Goal: Task Accomplishment & Management: Use online tool/utility

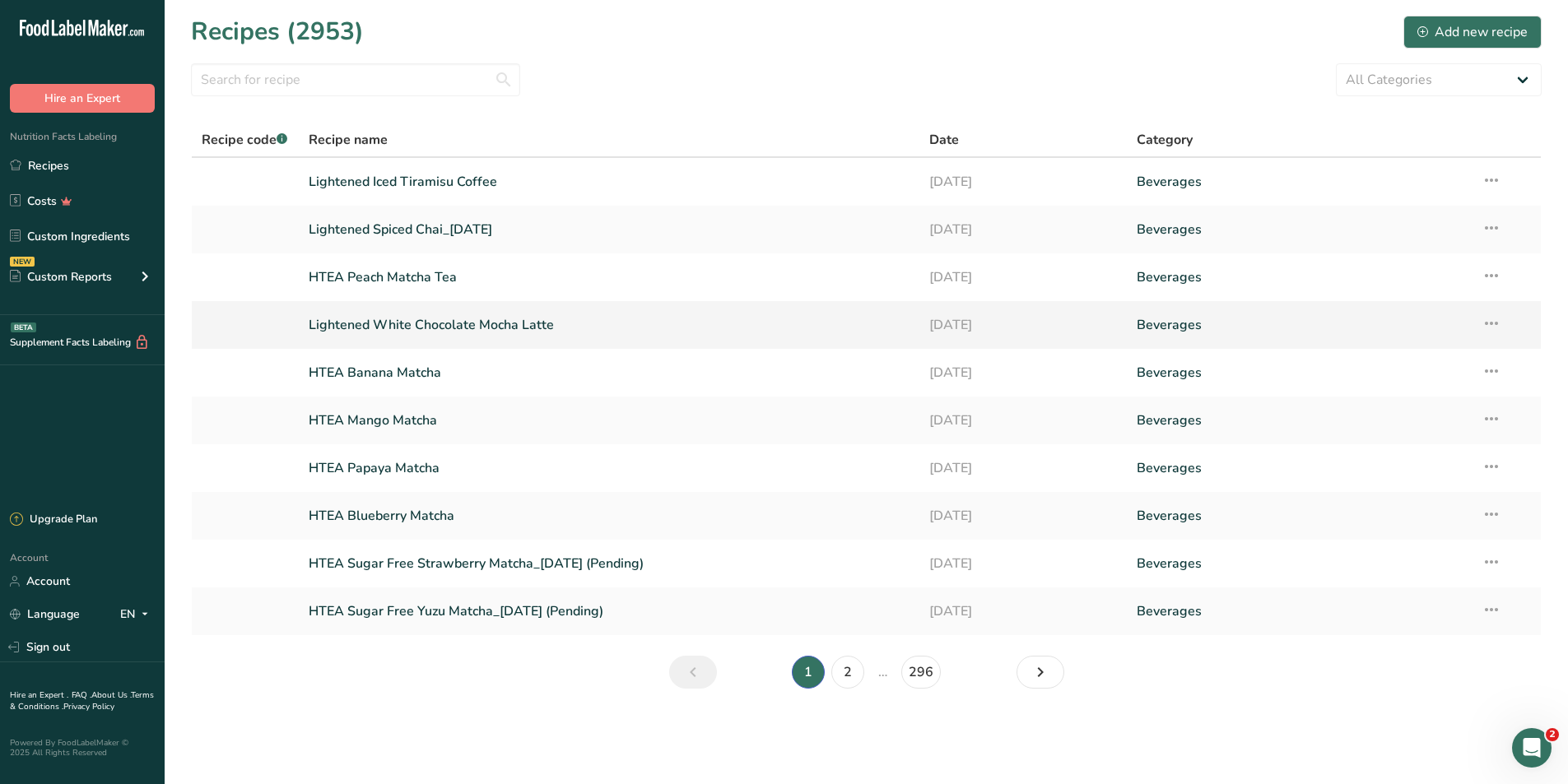
click at [493, 326] on link "Lightened White Chocolate Mocha Latte" at bounding box center [610, 325] width 601 height 35
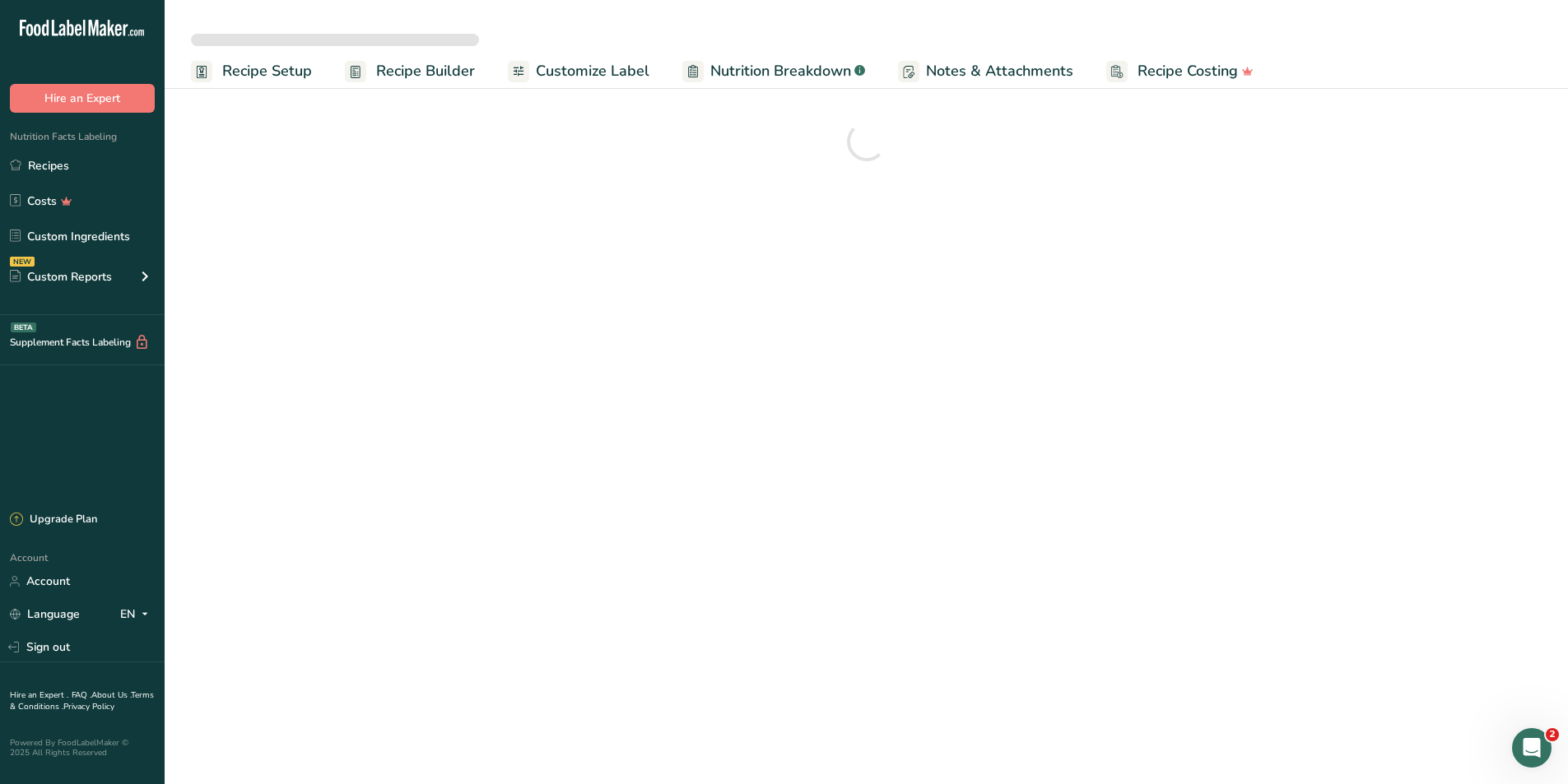
click at [741, 66] on span "Nutrition Breakdown" at bounding box center [780, 72] width 141 height 23
click at [741, 66] on span "Nutrition Breakdown" at bounding box center [782, 72] width 145 height 23
select select "Calories"
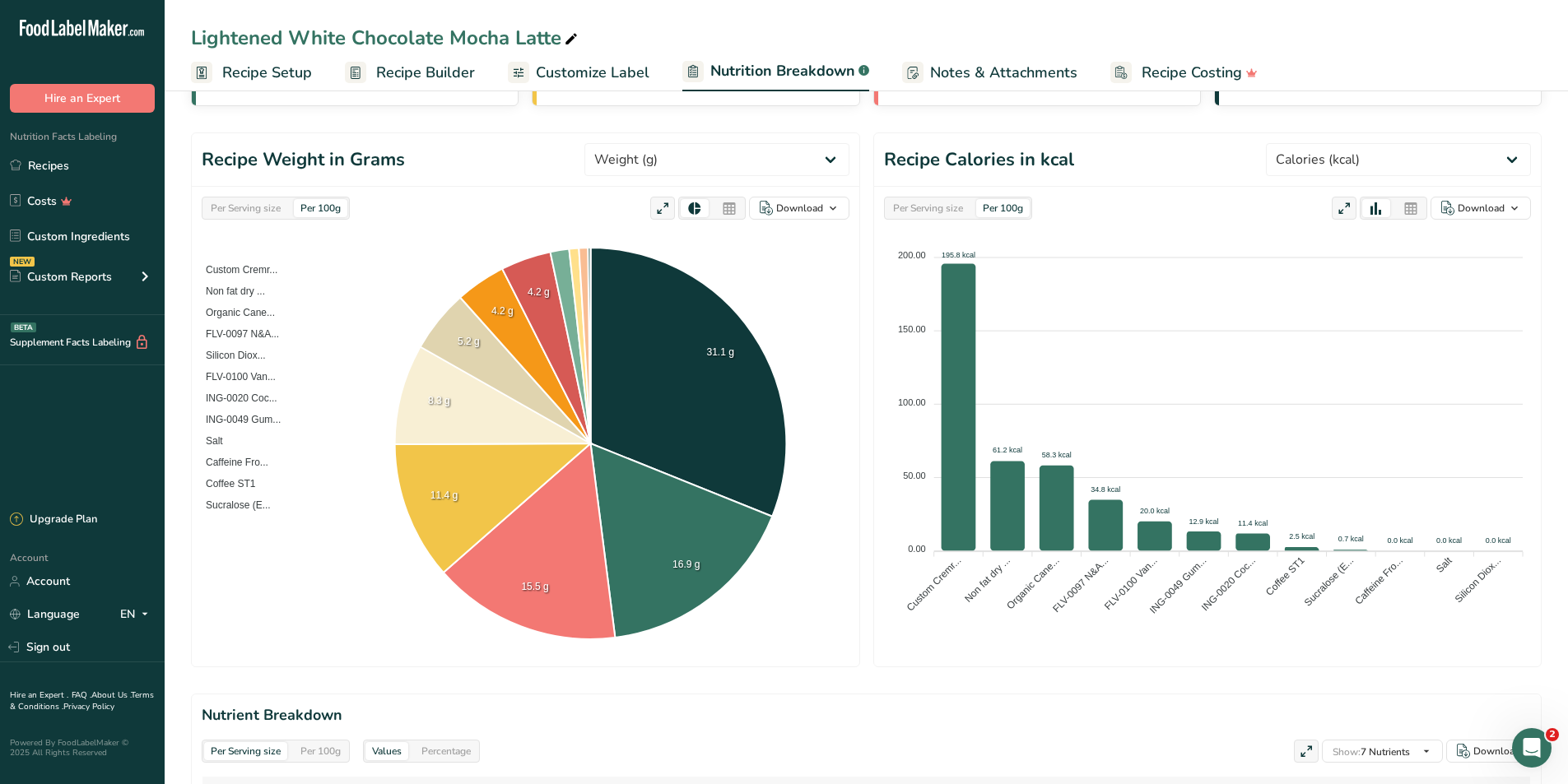
scroll to position [411, 0]
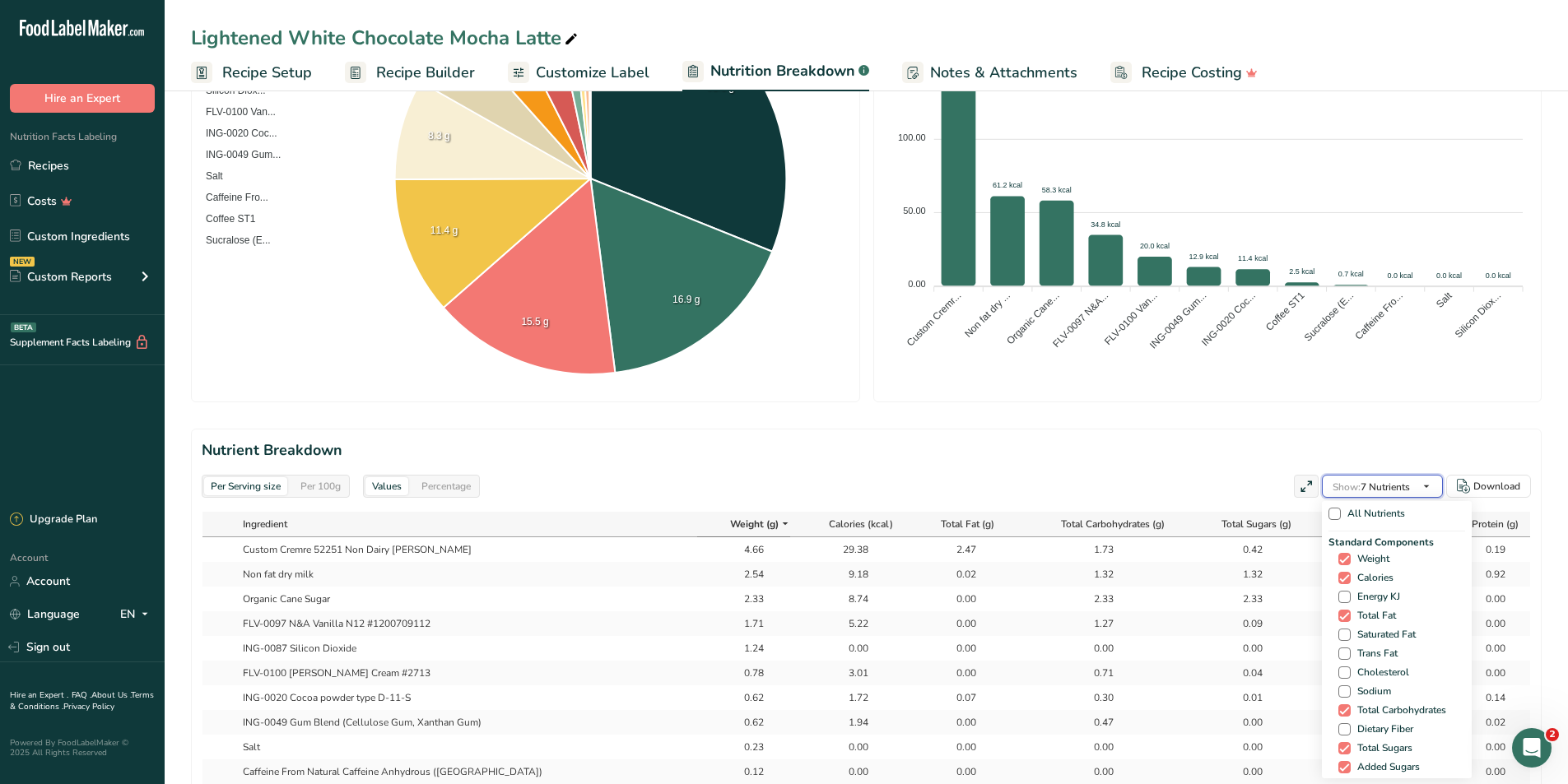
click at [1390, 496] on button "Show: 7 Nutrients" at bounding box center [1382, 486] width 121 height 23
click at [1382, 650] on span "Caffeine" at bounding box center [1371, 648] width 43 height 12
click at [1349, 650] on input "Caffeine" at bounding box center [1343, 648] width 10 height 10
checkbox input "true"
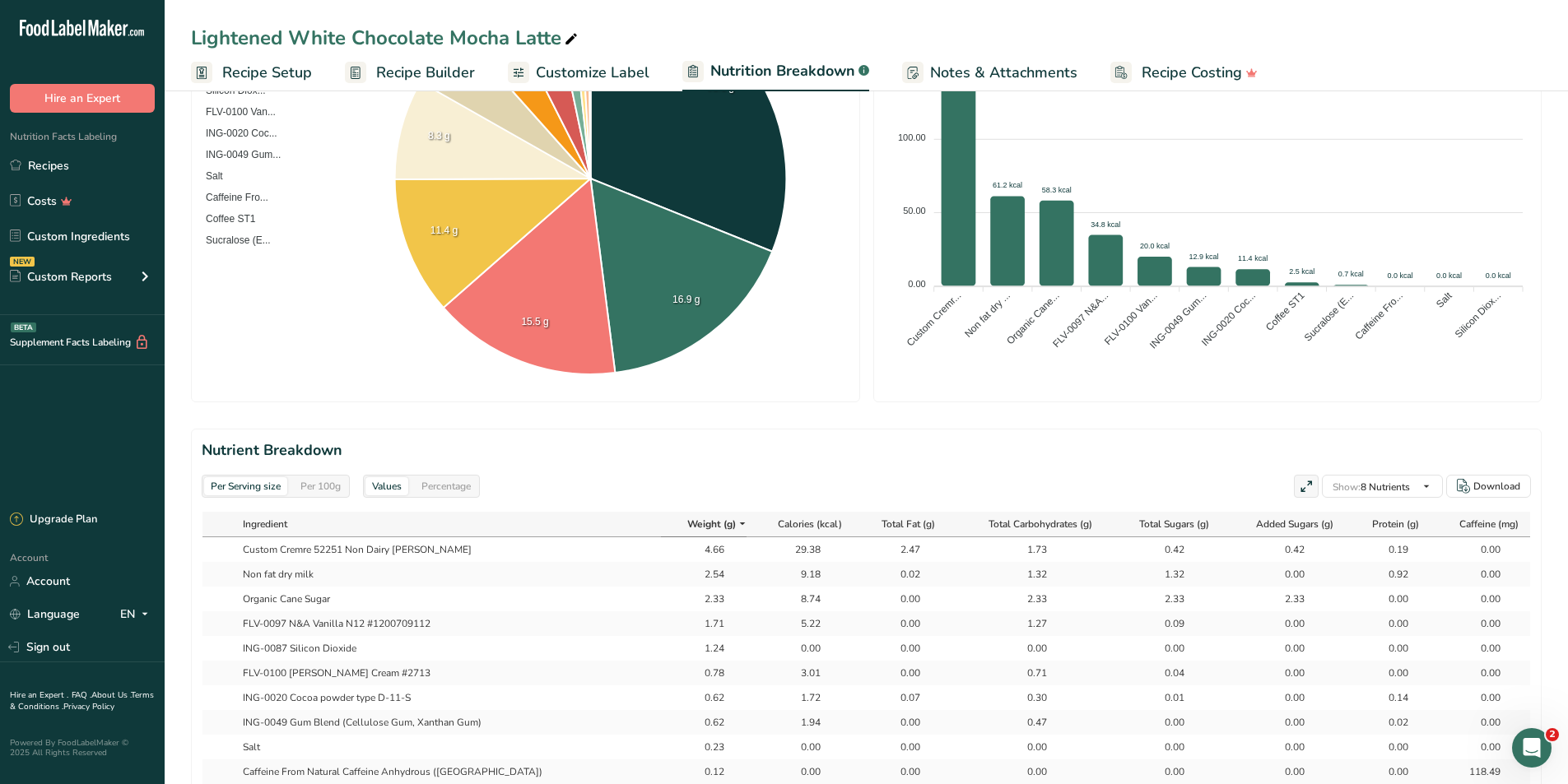
click at [992, 399] on div "Per Serving size Per 100g Download As image (.png) As table (.xlsx) 200.00 200.…" at bounding box center [1207, 162] width 666 height 480
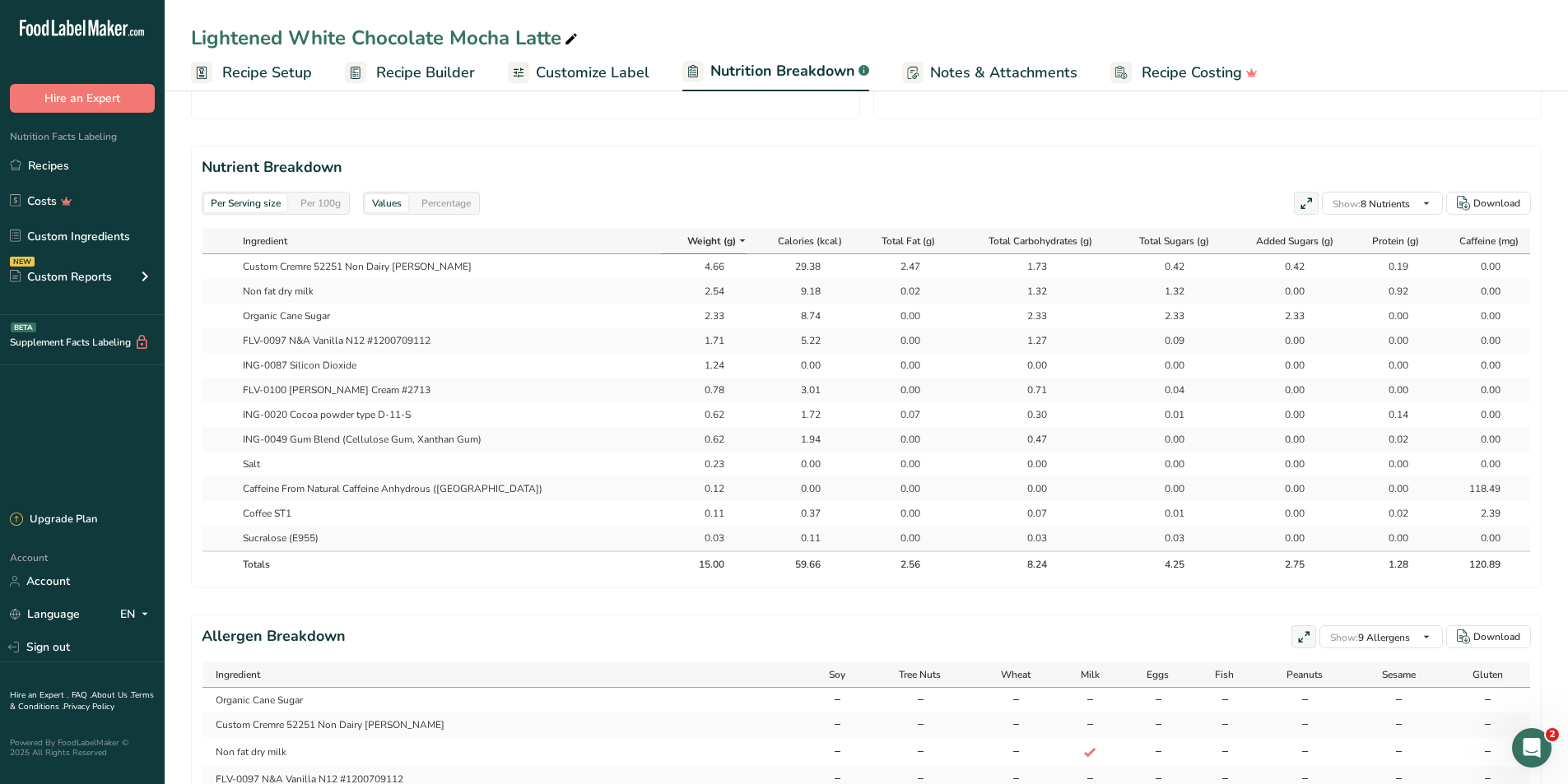
scroll to position [658, 0]
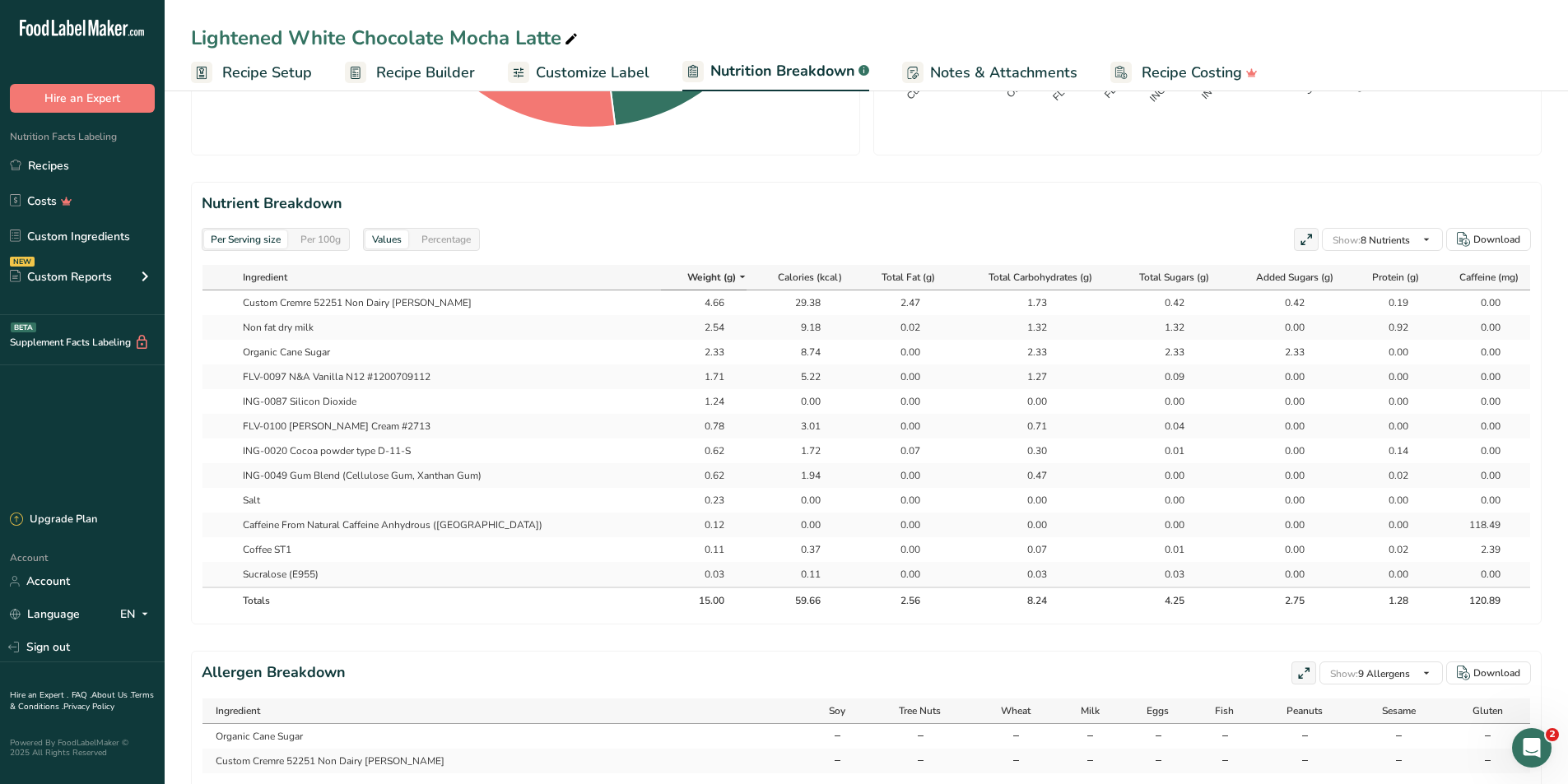
click at [435, 78] on span "Recipe Builder" at bounding box center [425, 73] width 98 height 23
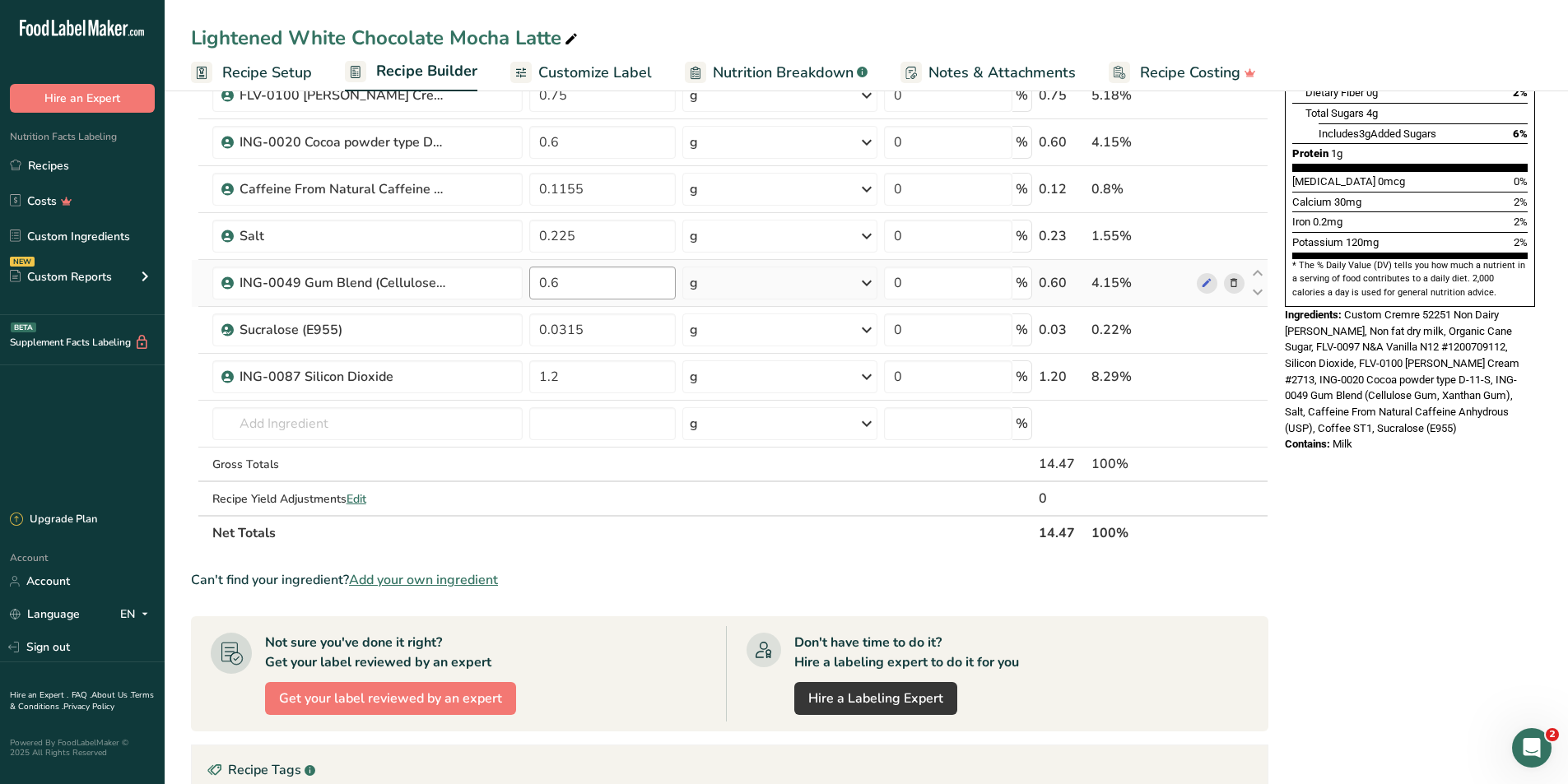
scroll to position [293, 0]
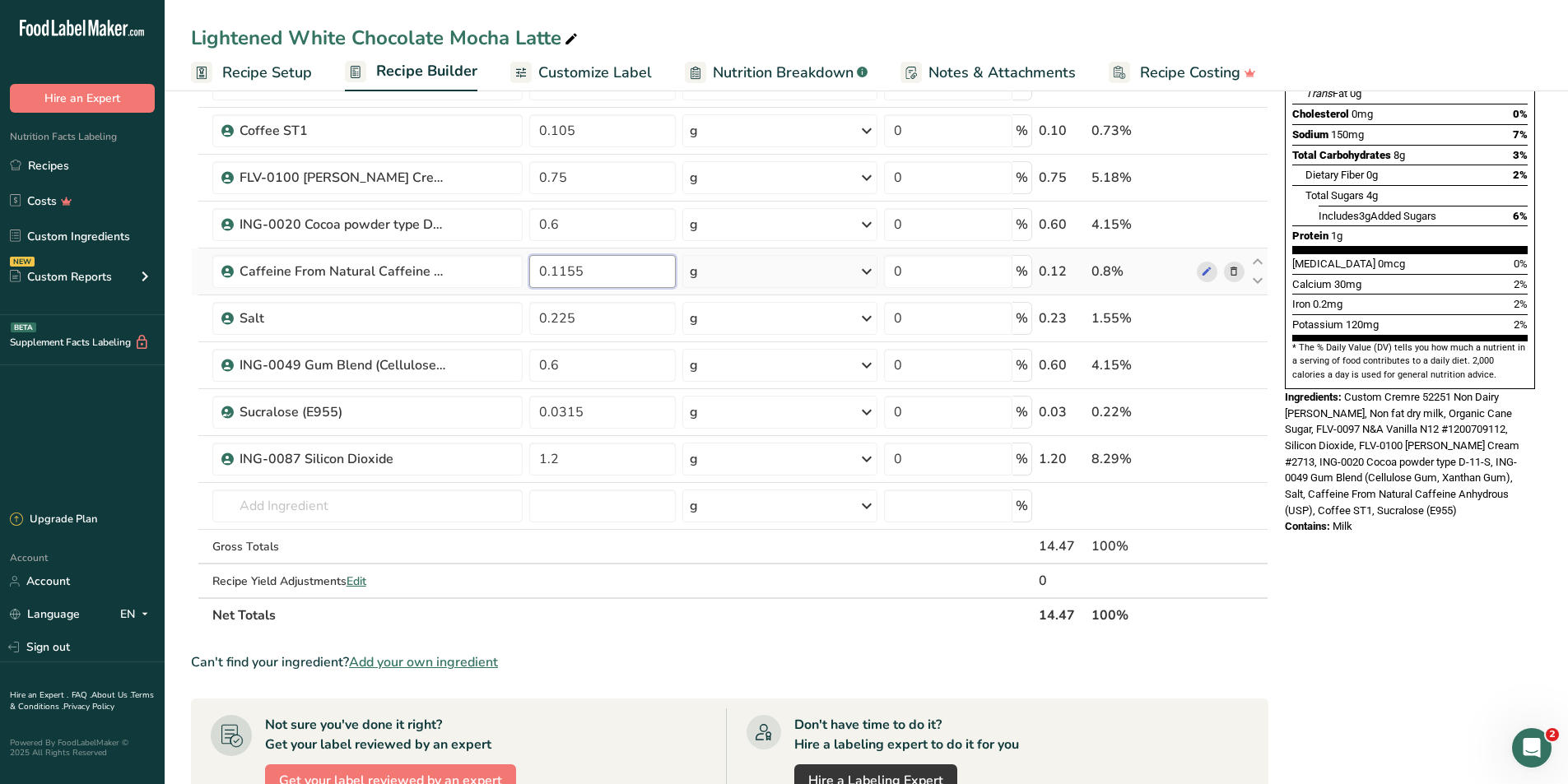
click at [622, 278] on input "0.1155" at bounding box center [603, 271] width 147 height 33
type input "0.1"
click at [759, 60] on div "Lightened White Chocolate Mocha Latte Recipe Setup Recipe Builder Customize Lab…" at bounding box center [866, 517] width 1404 height 1448
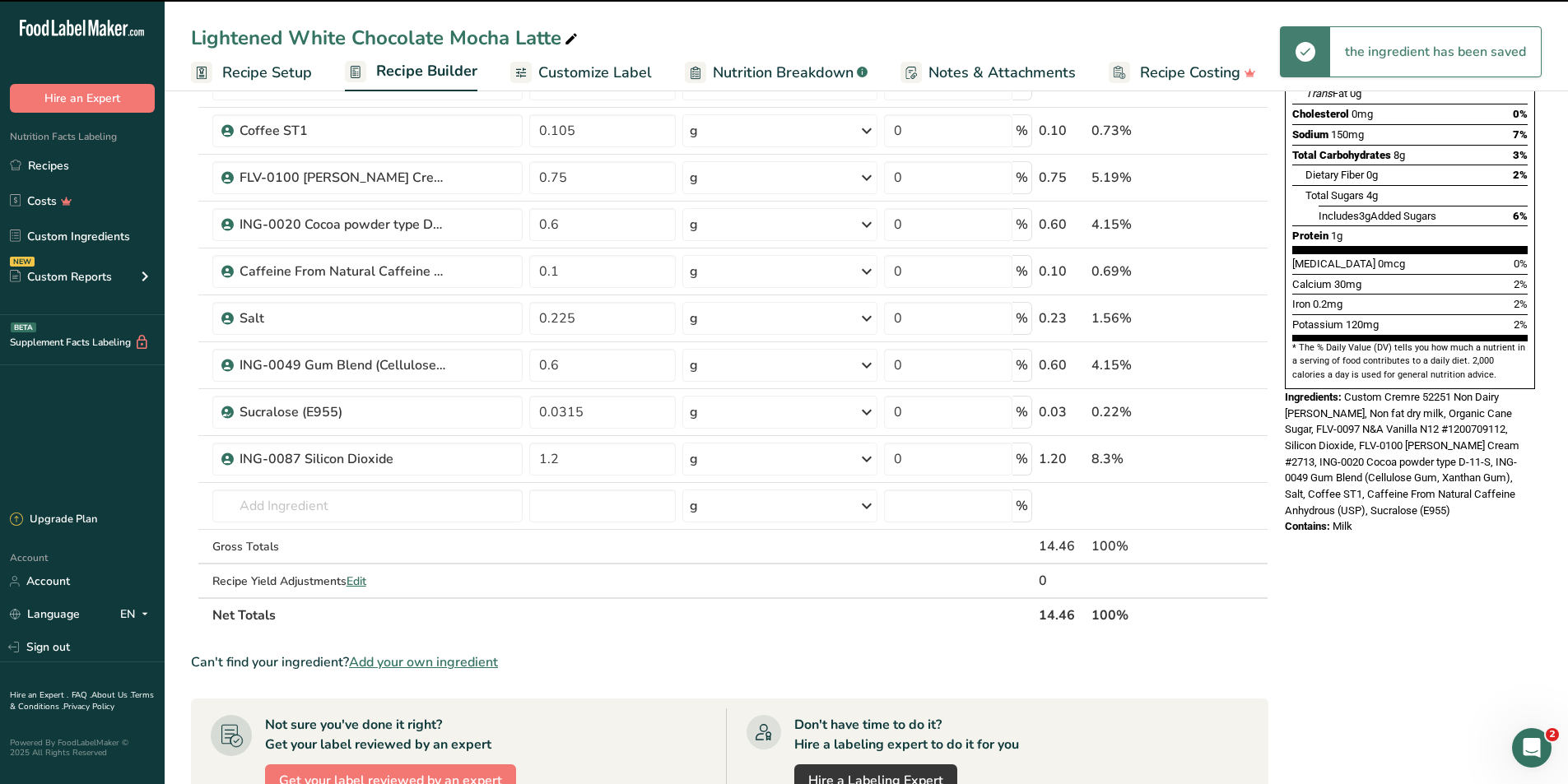
click at [759, 63] on span "Nutrition Breakdown" at bounding box center [783, 73] width 141 height 23
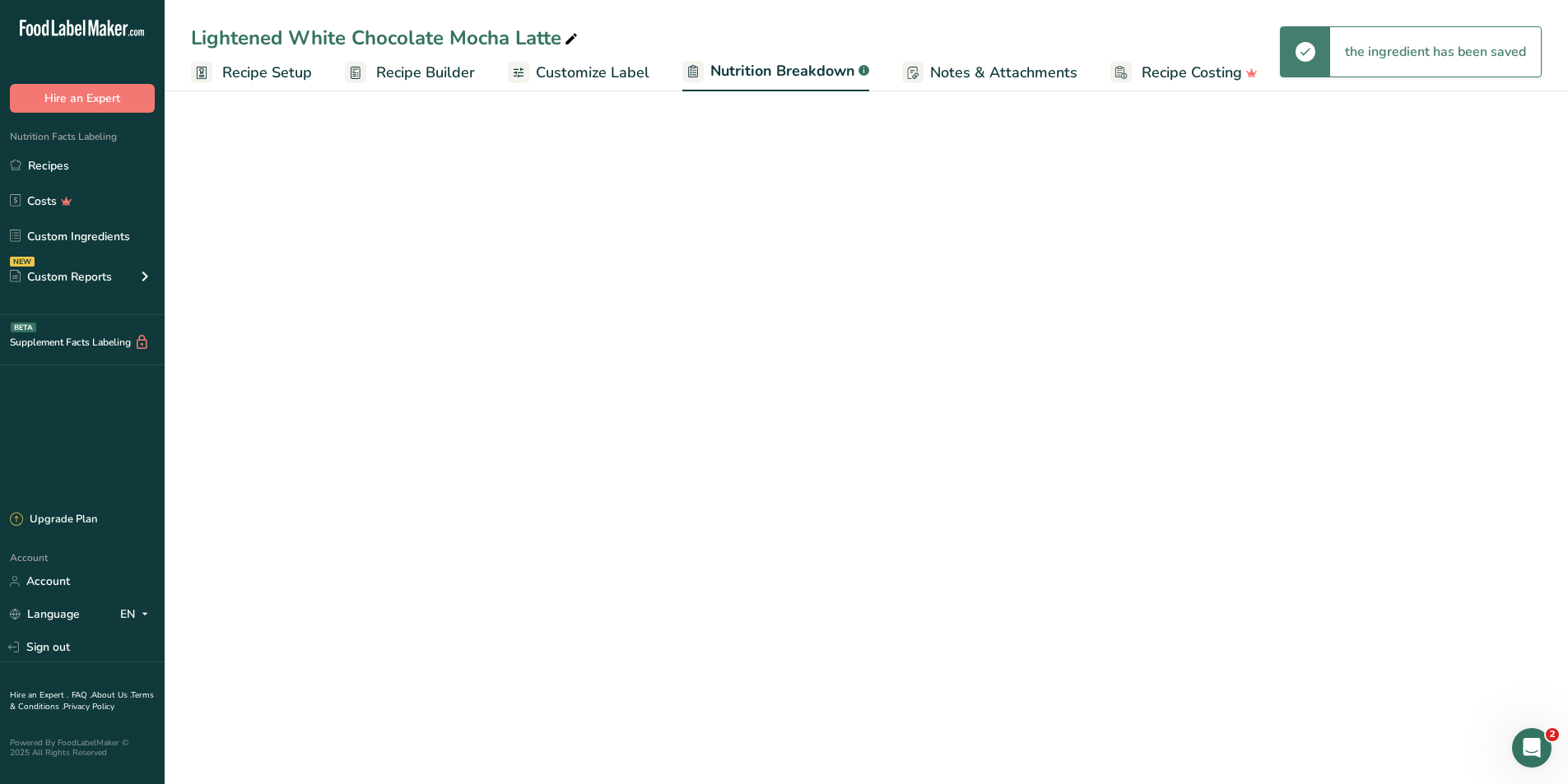
select select "Calories"
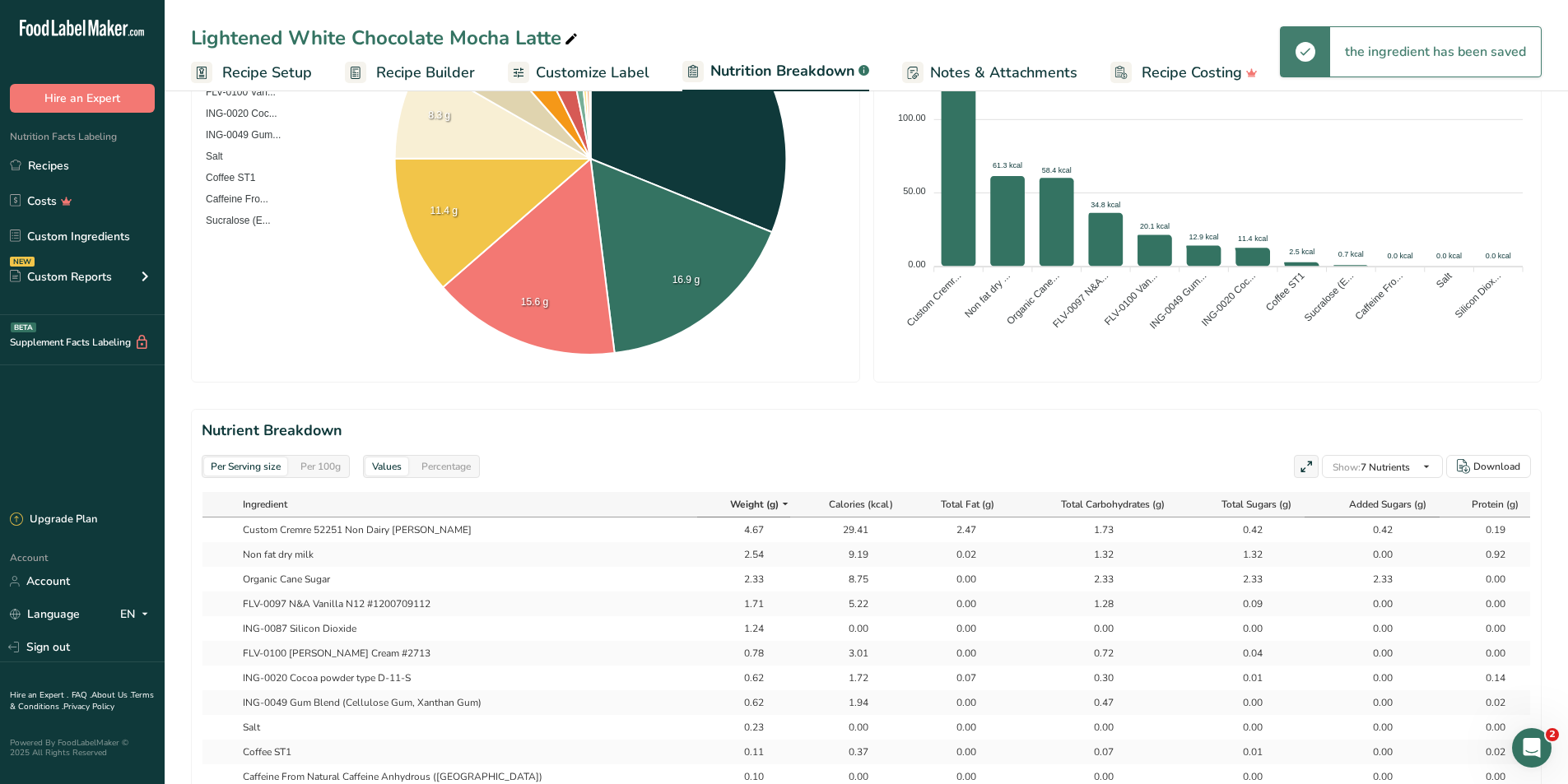
scroll to position [457, 0]
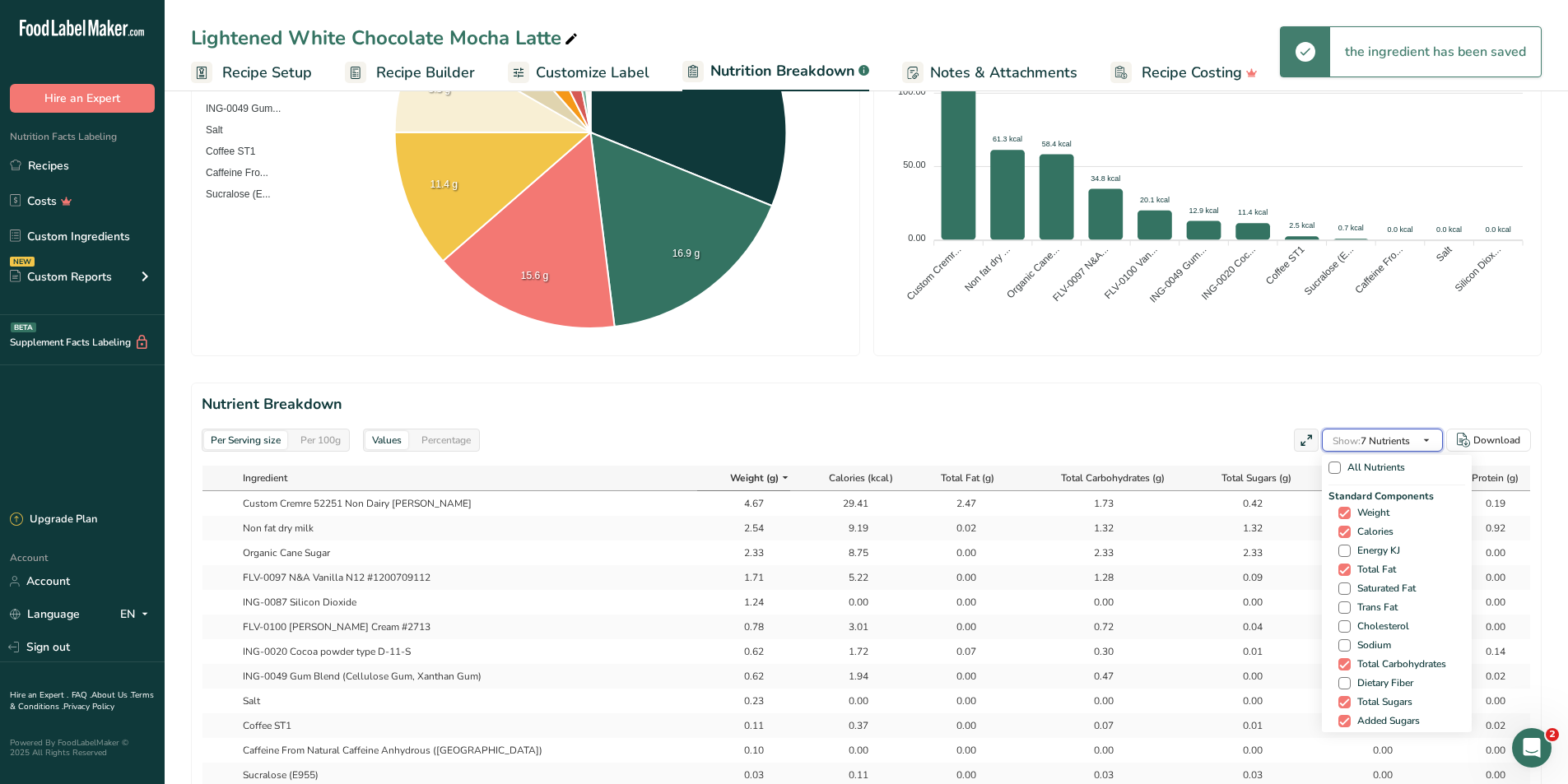
click at [1397, 445] on span "Show: 7 Nutrients" at bounding box center [1371, 441] width 78 height 13
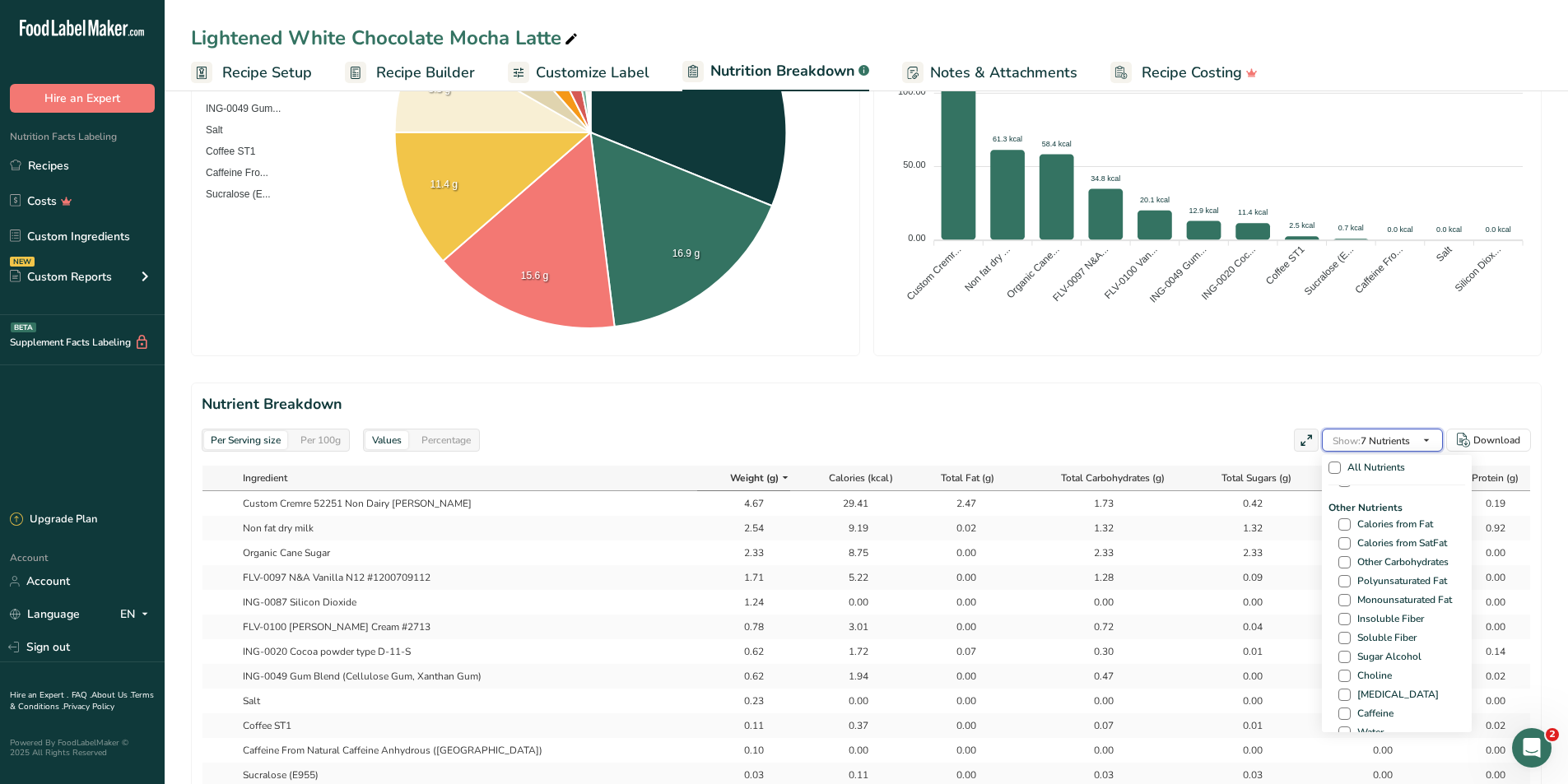
scroll to position [905, 0]
click at [1374, 680] on span "Caffeine" at bounding box center [1371, 684] width 43 height 12
click at [1349, 680] on input "Caffeine" at bounding box center [1343, 684] width 10 height 10
checkbox input "true"
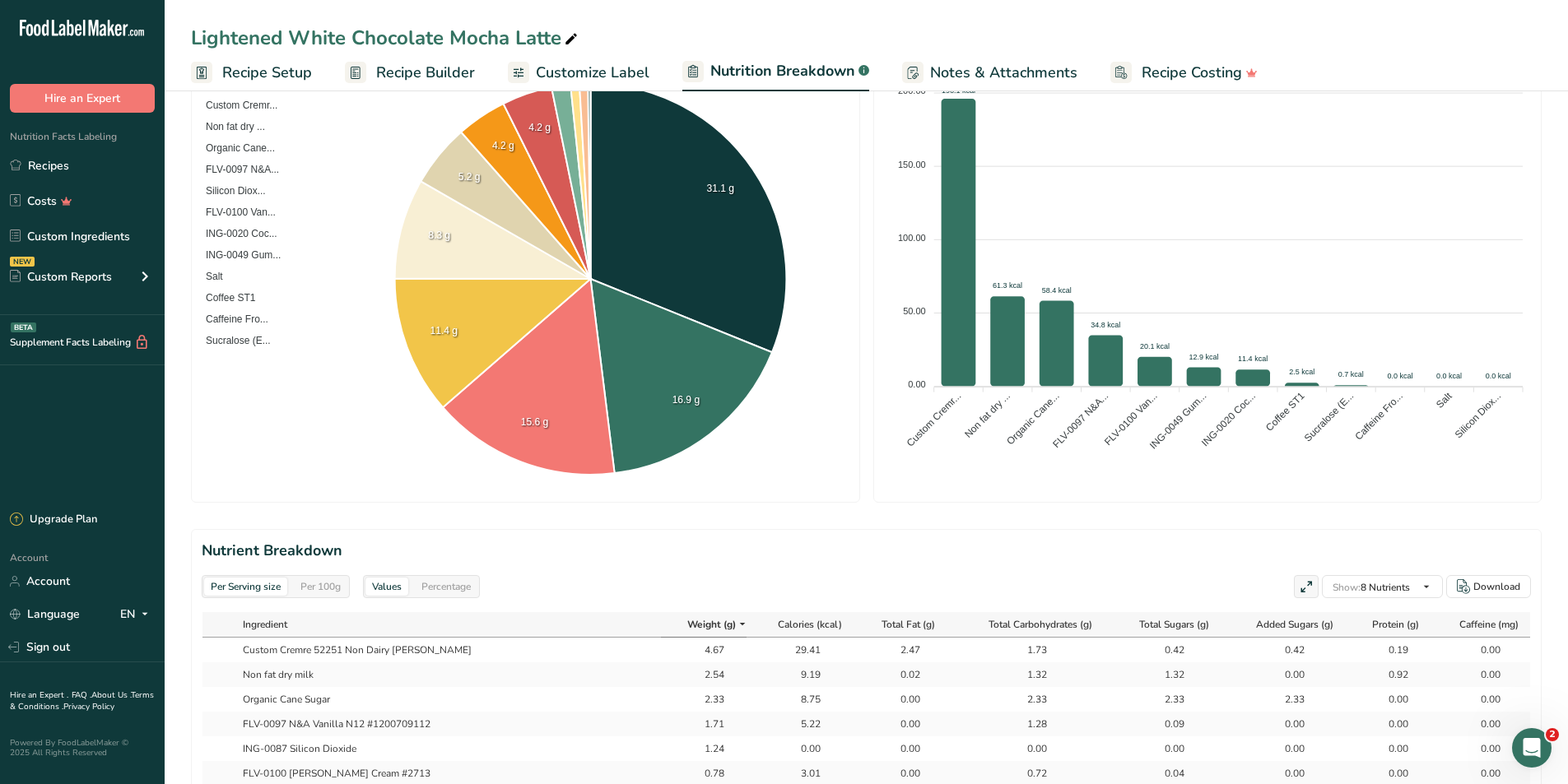
scroll to position [293, 0]
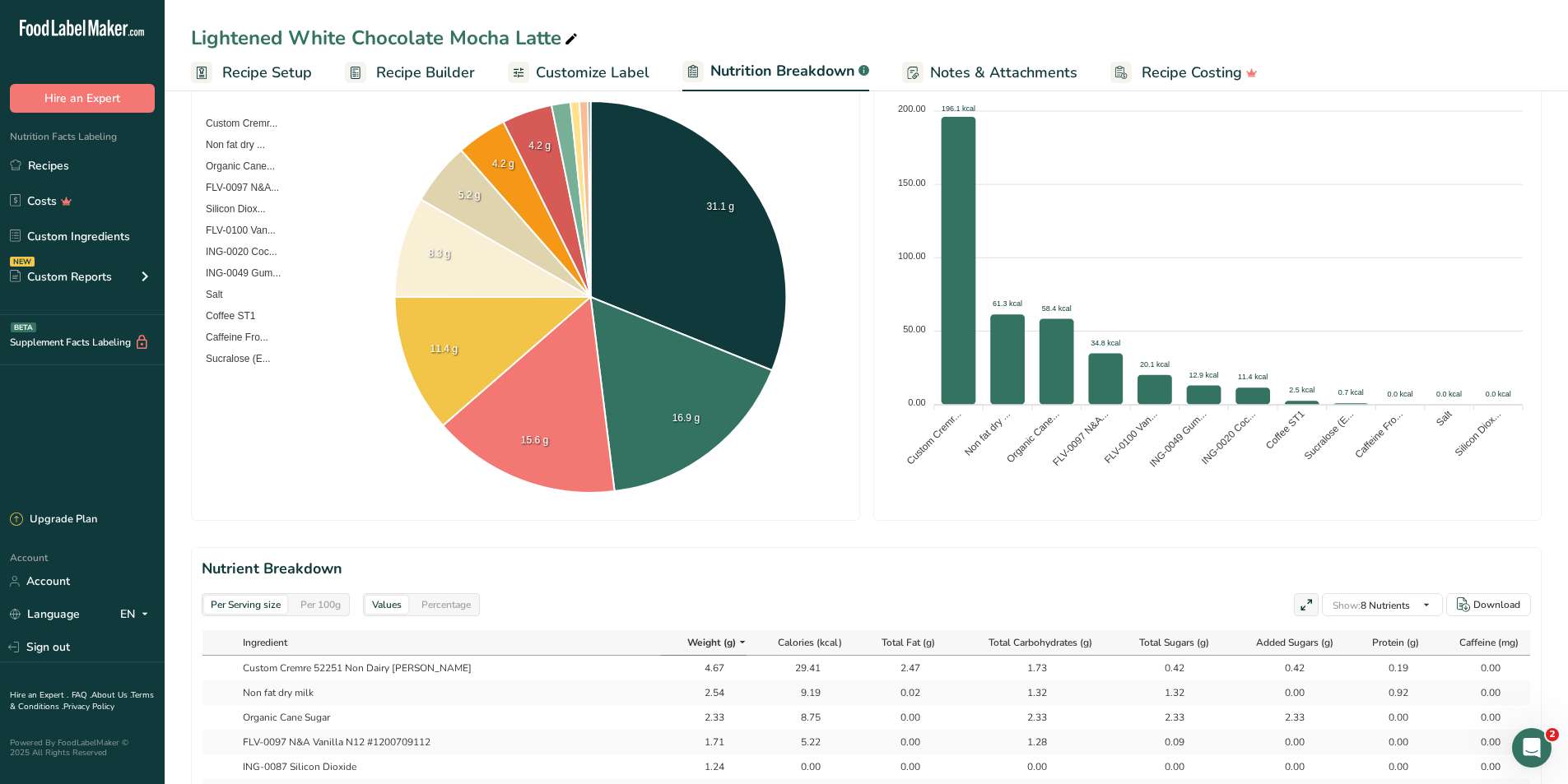
click at [434, 71] on span "Recipe Builder" at bounding box center [425, 73] width 98 height 23
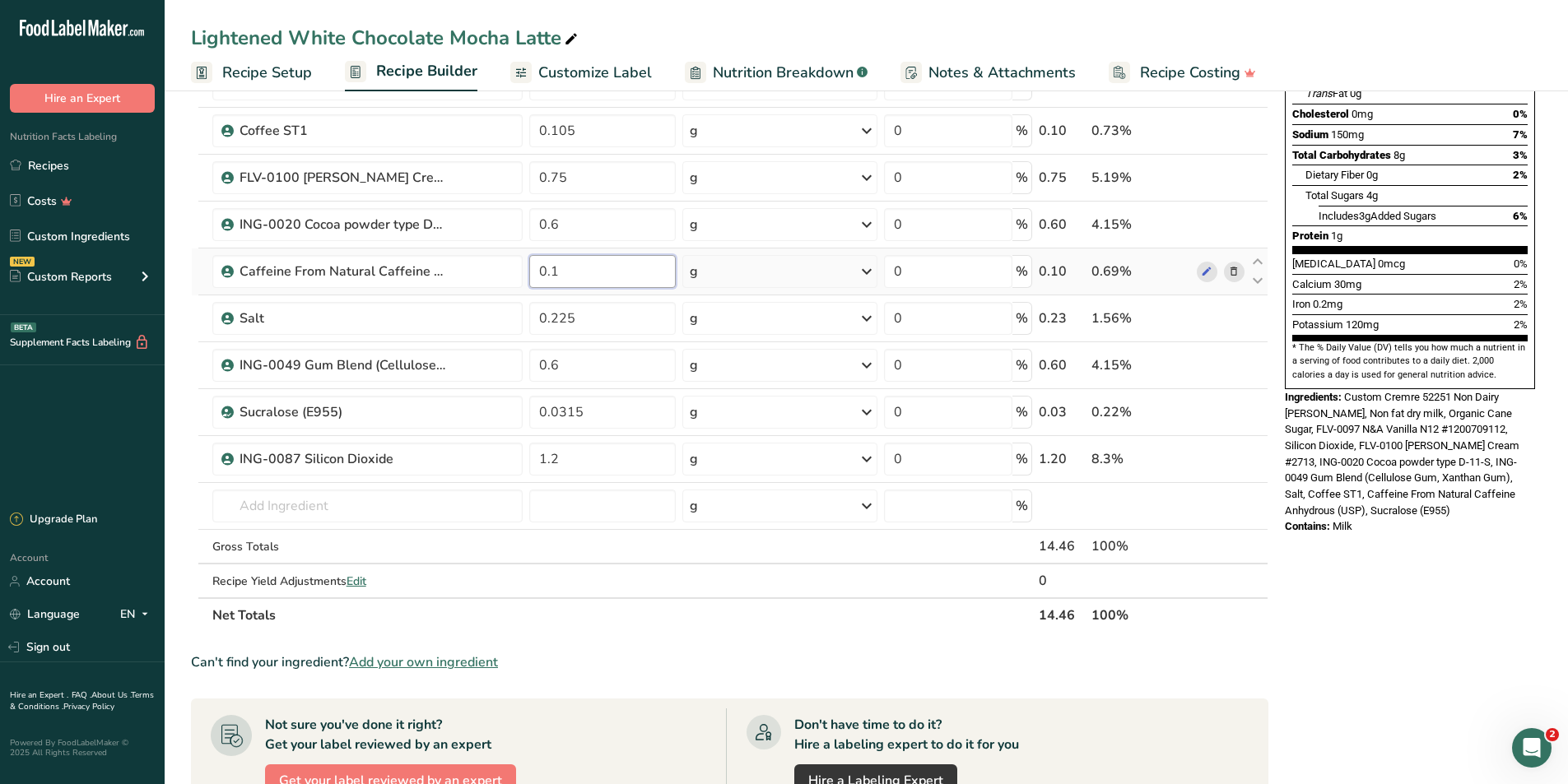
click at [634, 277] on input "0.1" at bounding box center [603, 271] width 147 height 33
type input "0.105"
click at [783, 60] on div "Lightened White Chocolate Mocha Latte Recipe Setup Recipe Builder Customize Lab…" at bounding box center [866, 517] width 1404 height 1448
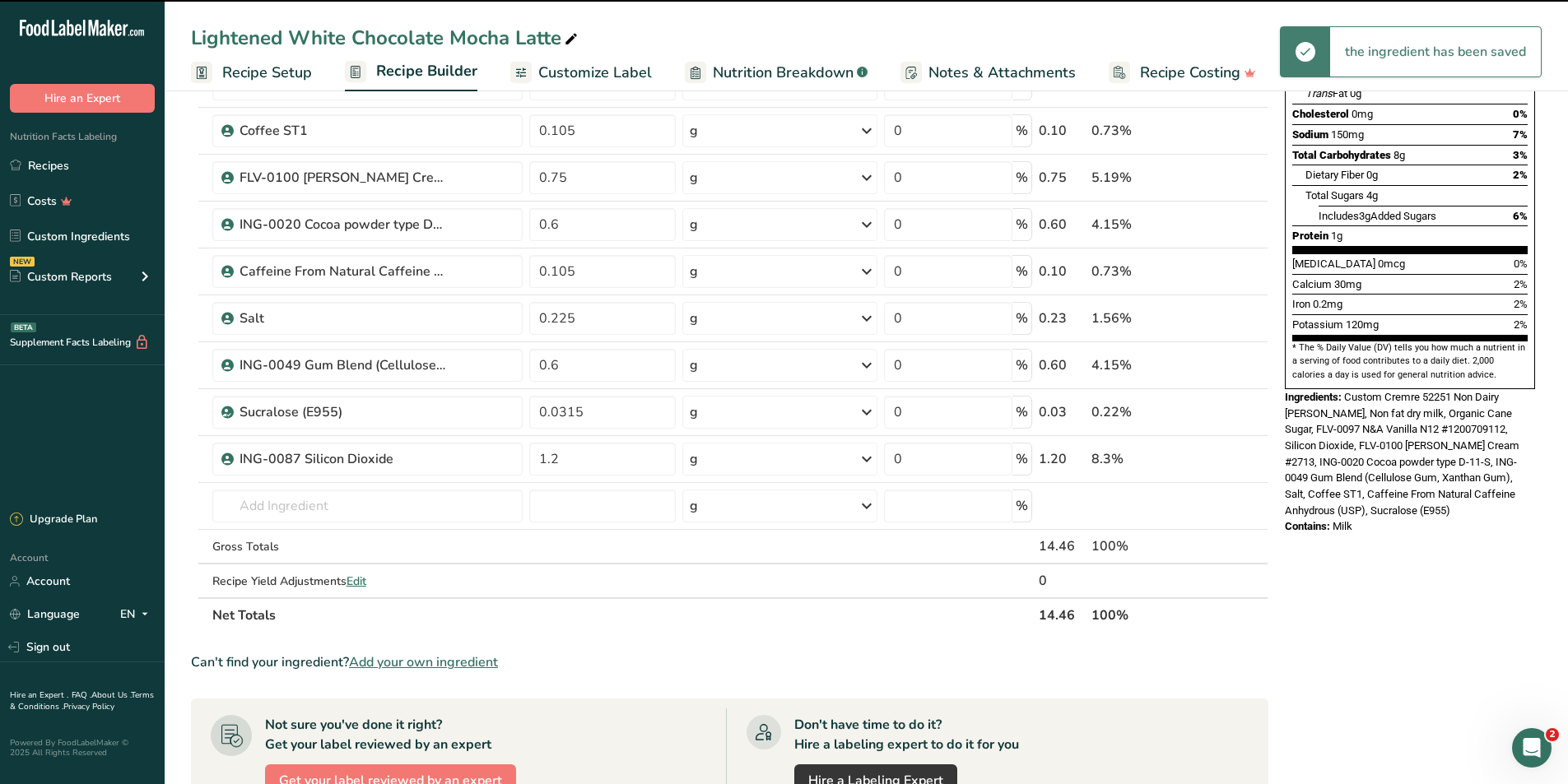
click at [784, 74] on span "Nutrition Breakdown" at bounding box center [783, 73] width 141 height 23
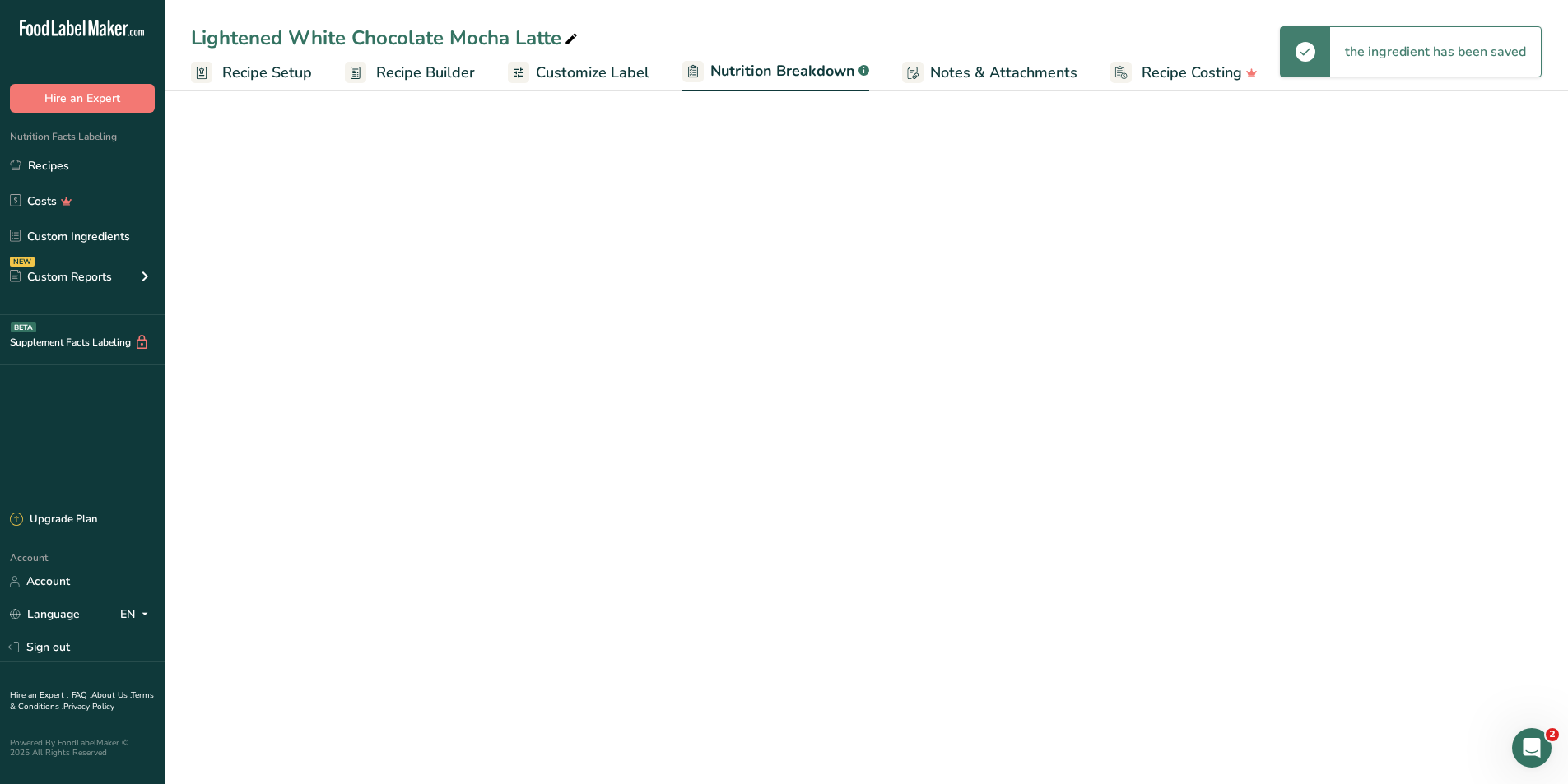
select select "Calories"
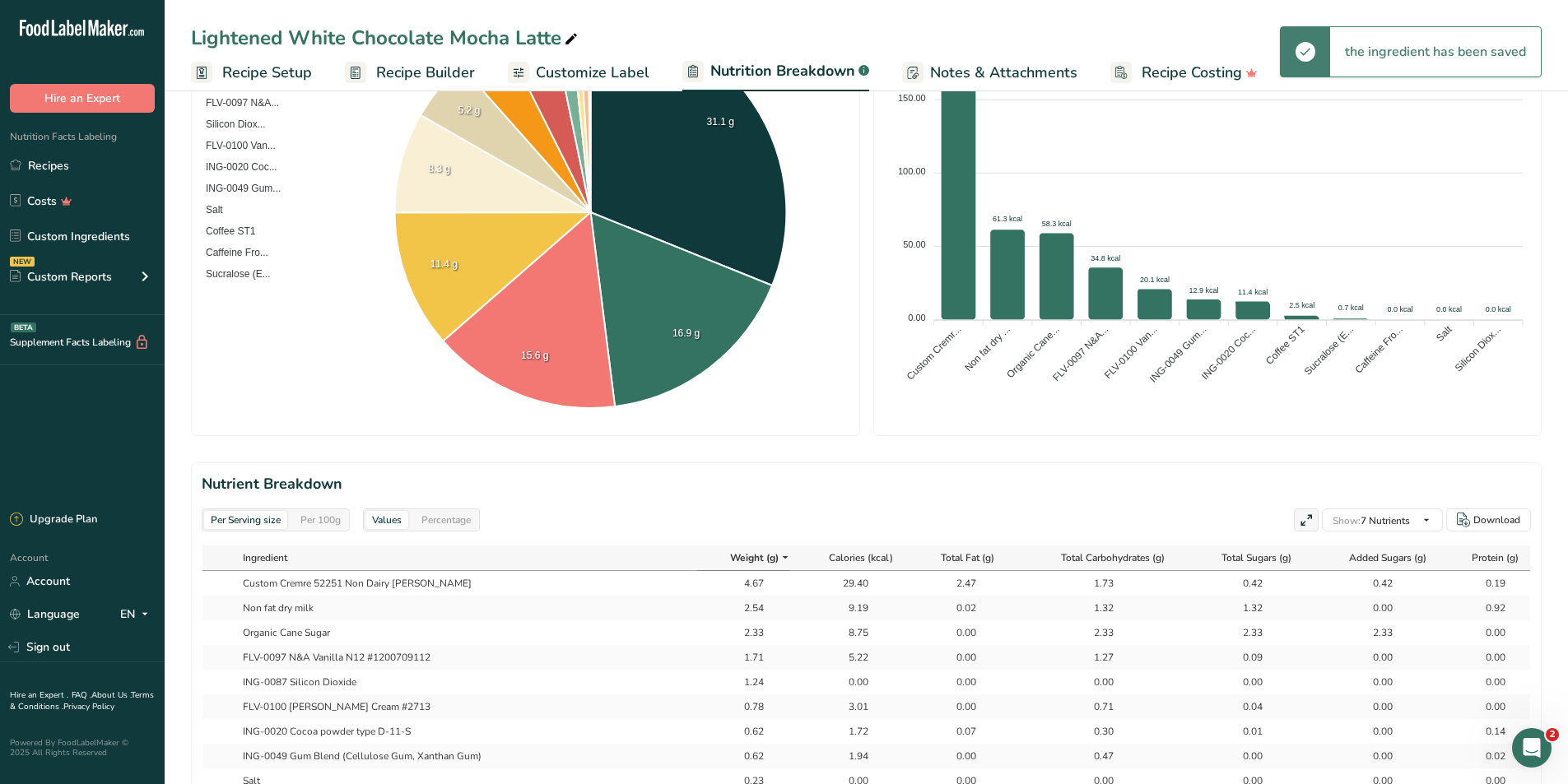
scroll to position [539, 0]
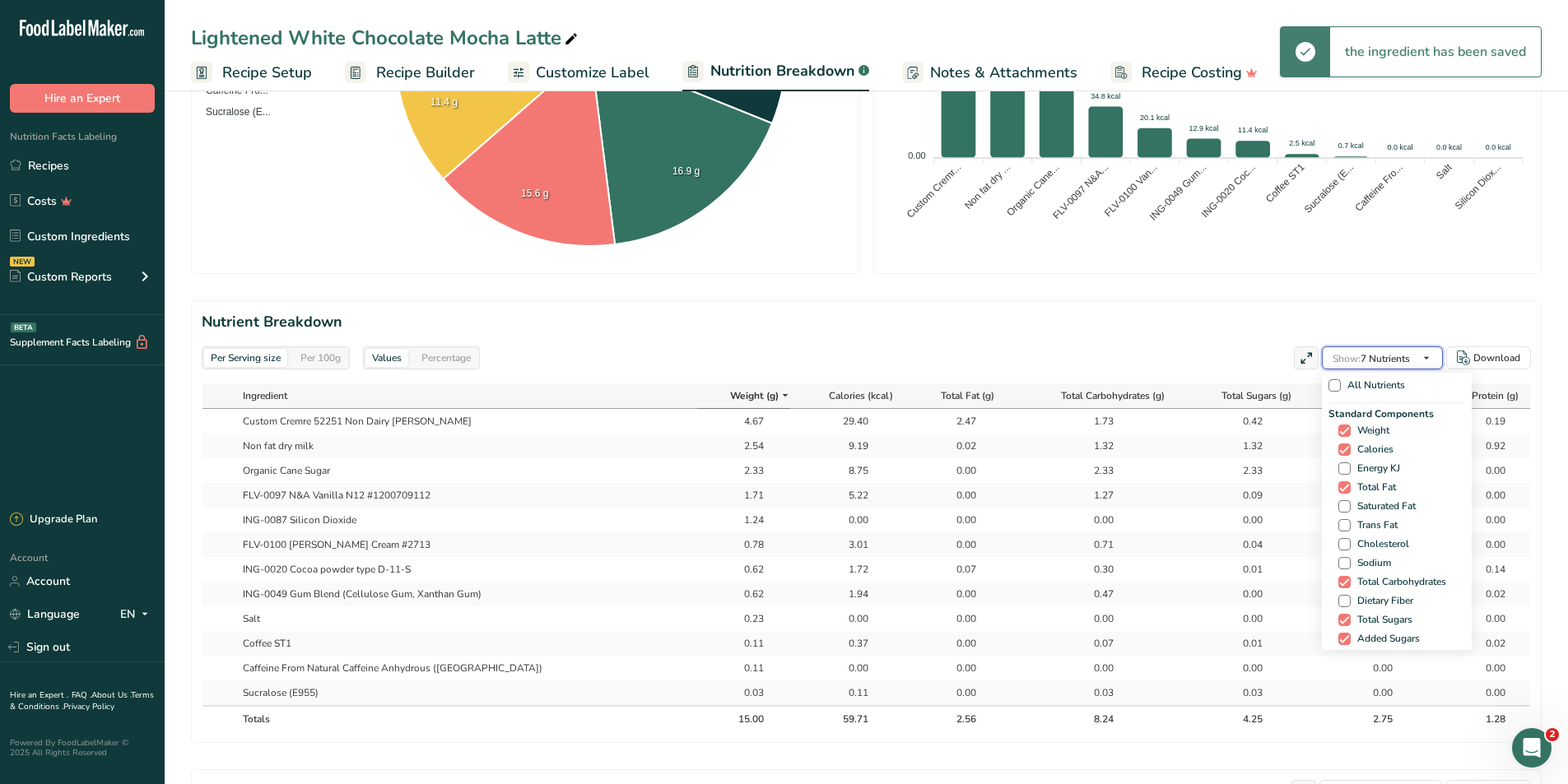
click at [1426, 361] on icon "button" at bounding box center [1426, 358] width 13 height 21
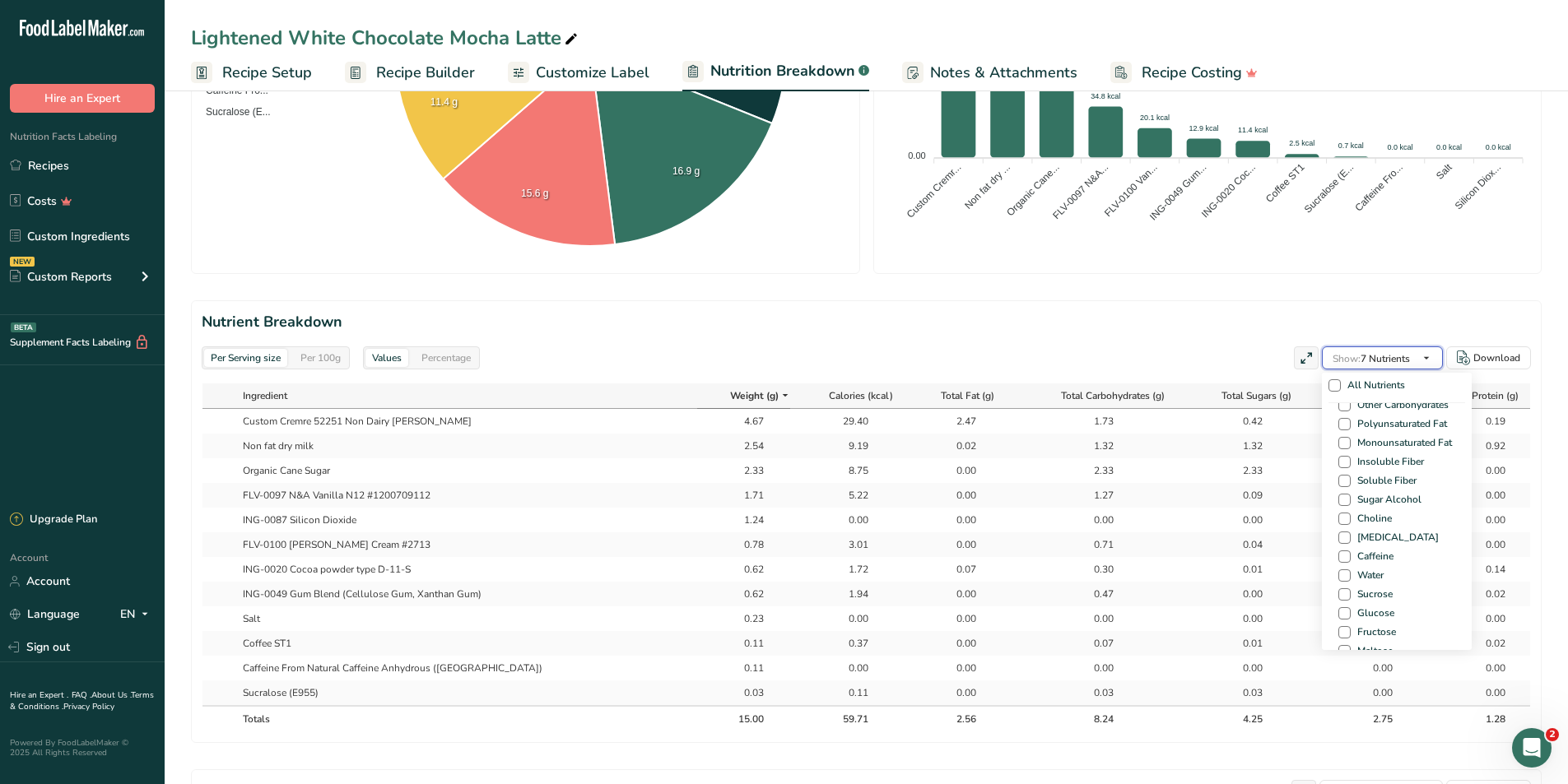
scroll to position [987, 0]
click at [1384, 514] on span "Caffeine" at bounding box center [1371, 520] width 43 height 12
click at [1349, 515] on input "Caffeine" at bounding box center [1343, 520] width 10 height 10
checkbox input "true"
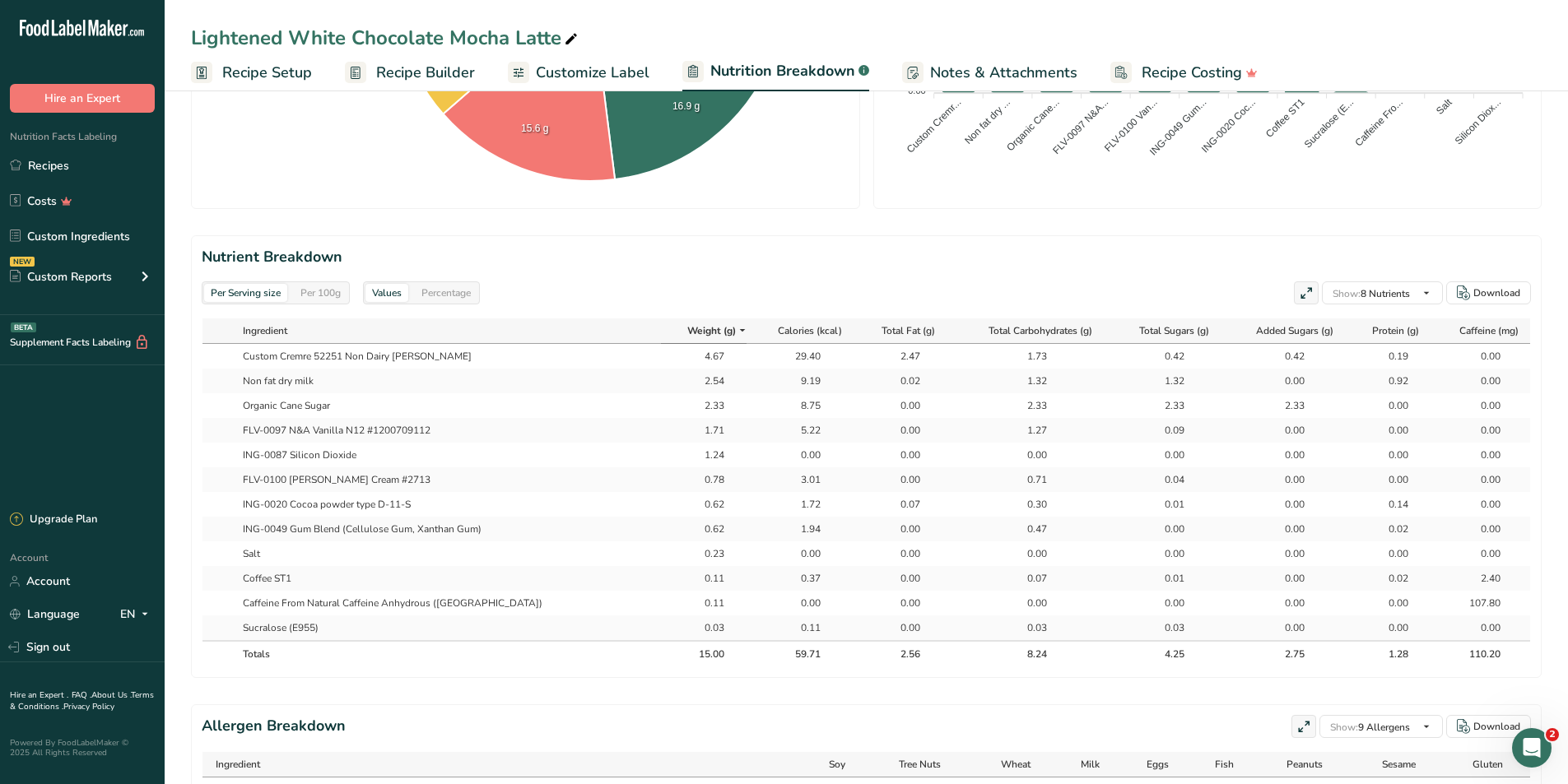
scroll to position [457, 0]
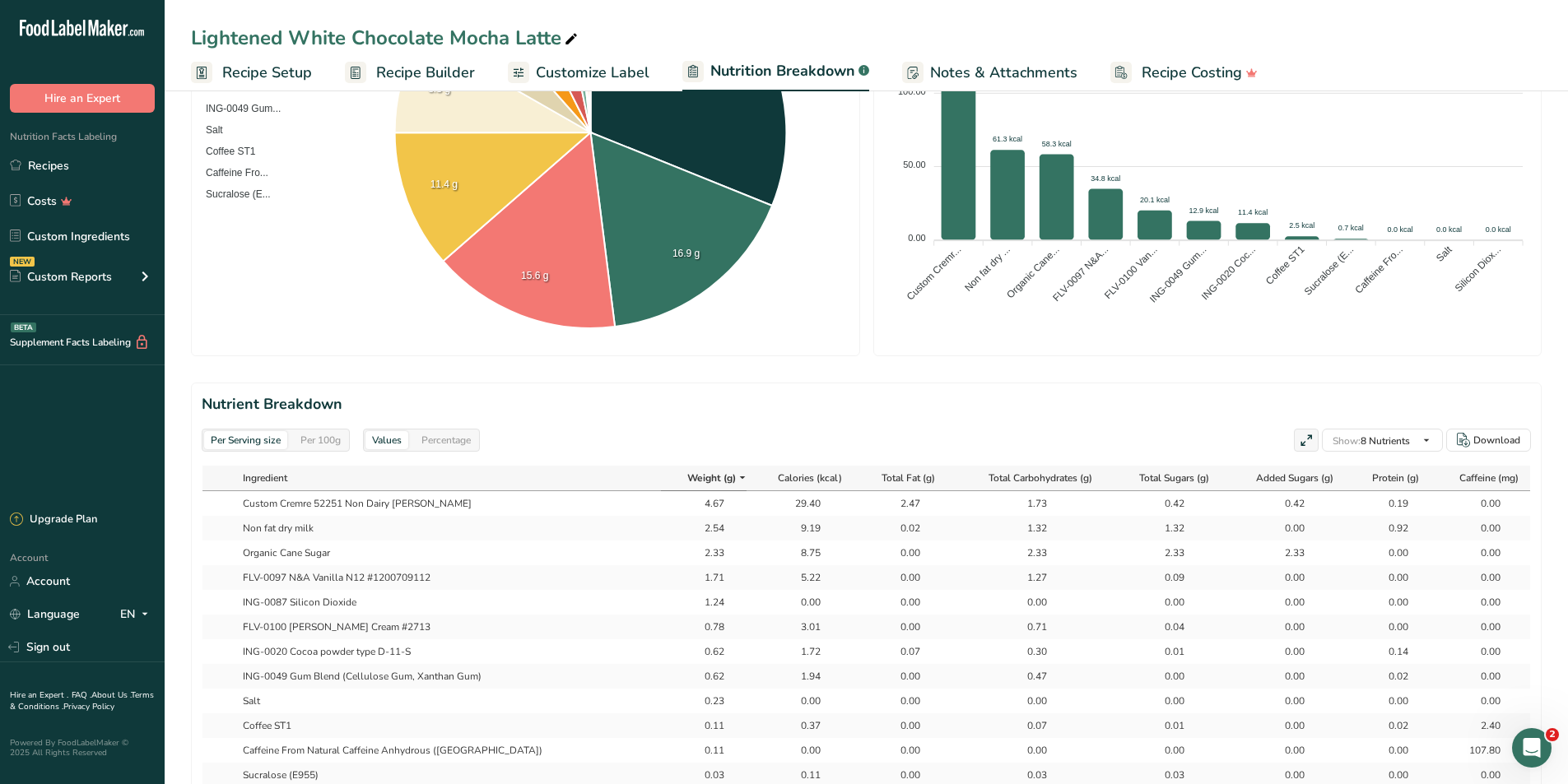
click at [419, 78] on span "Recipe Builder" at bounding box center [425, 73] width 98 height 23
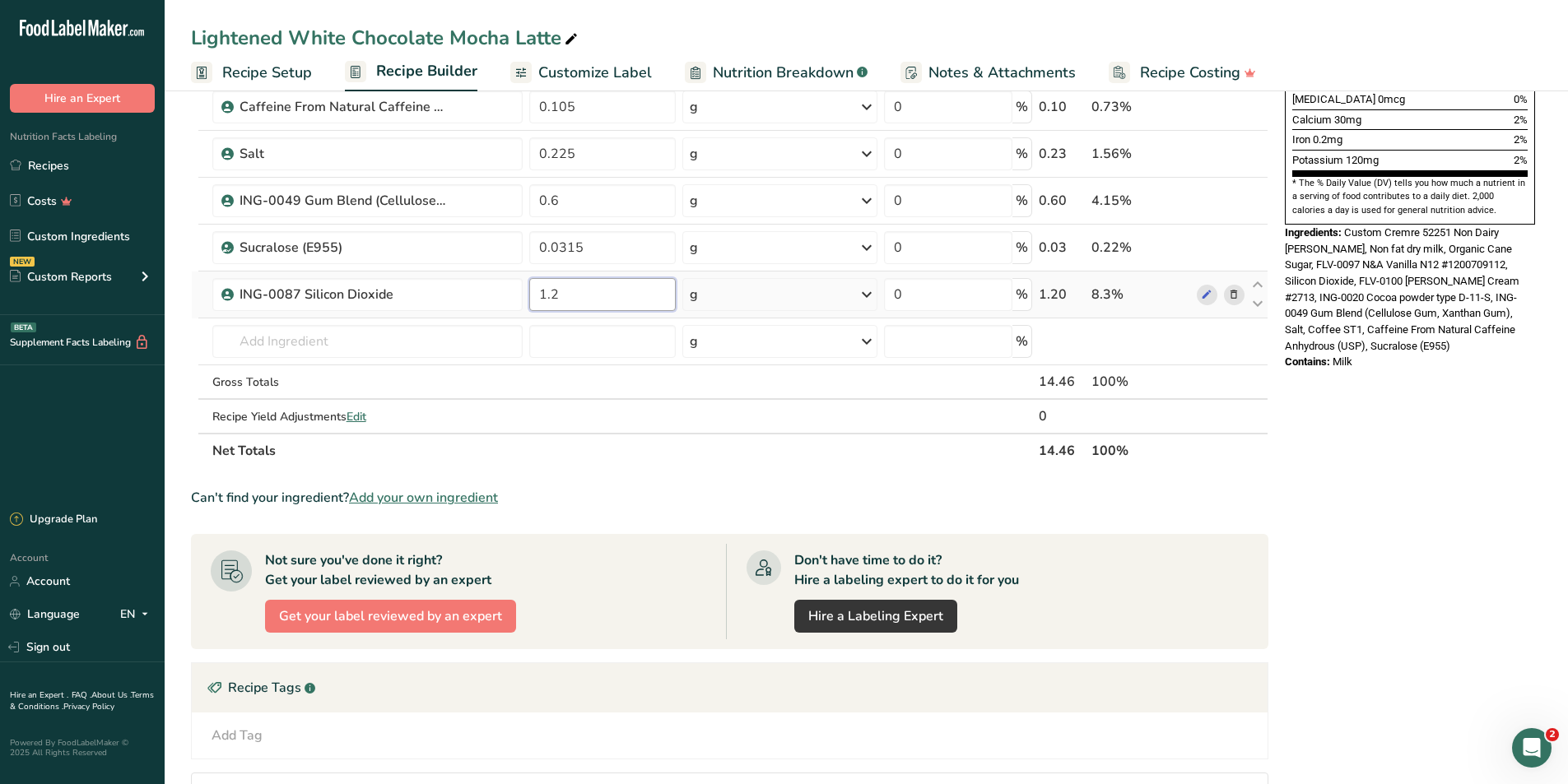
click at [590, 290] on input "1.2" at bounding box center [603, 294] width 147 height 33
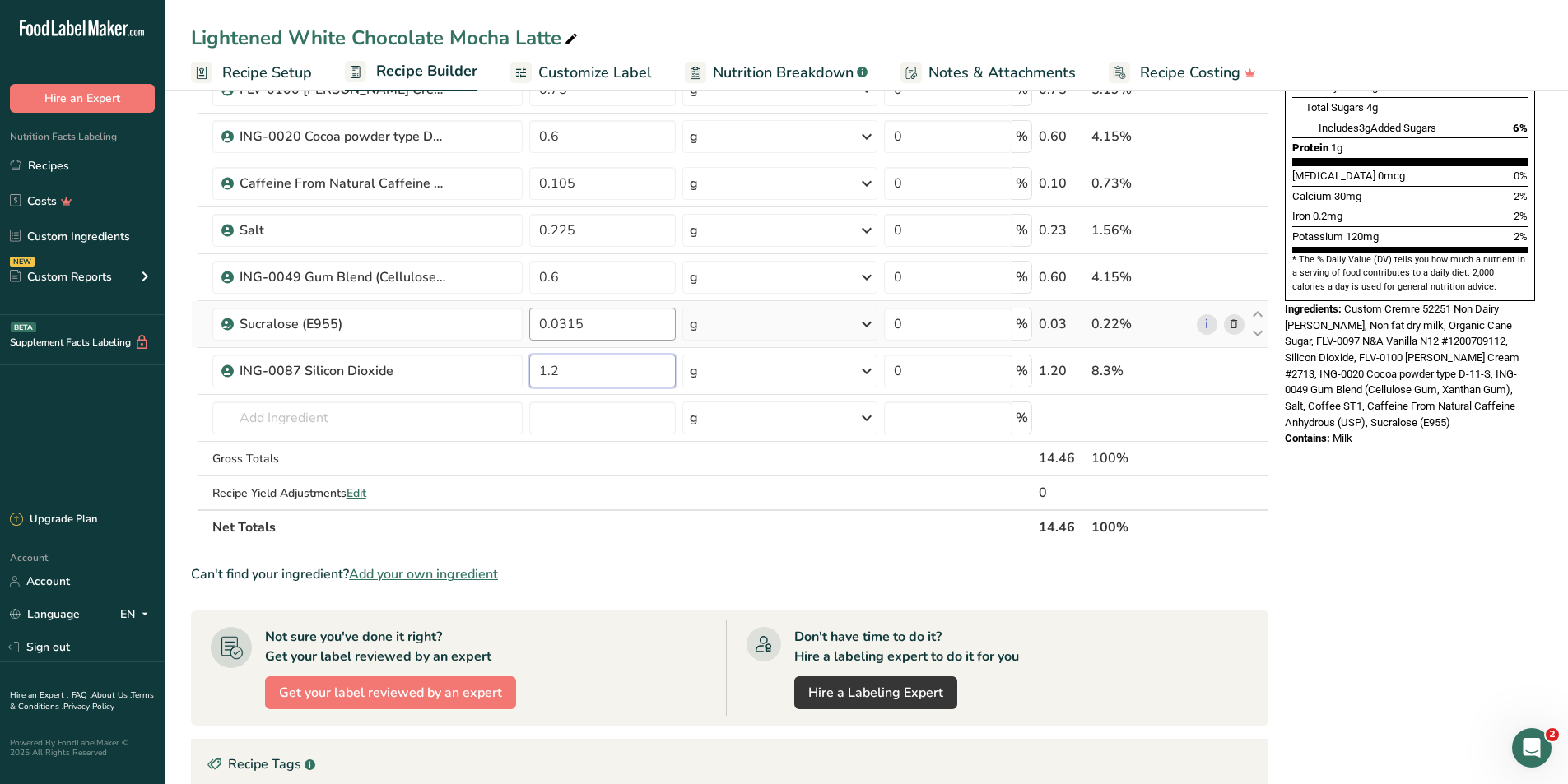
scroll to position [293, 0]
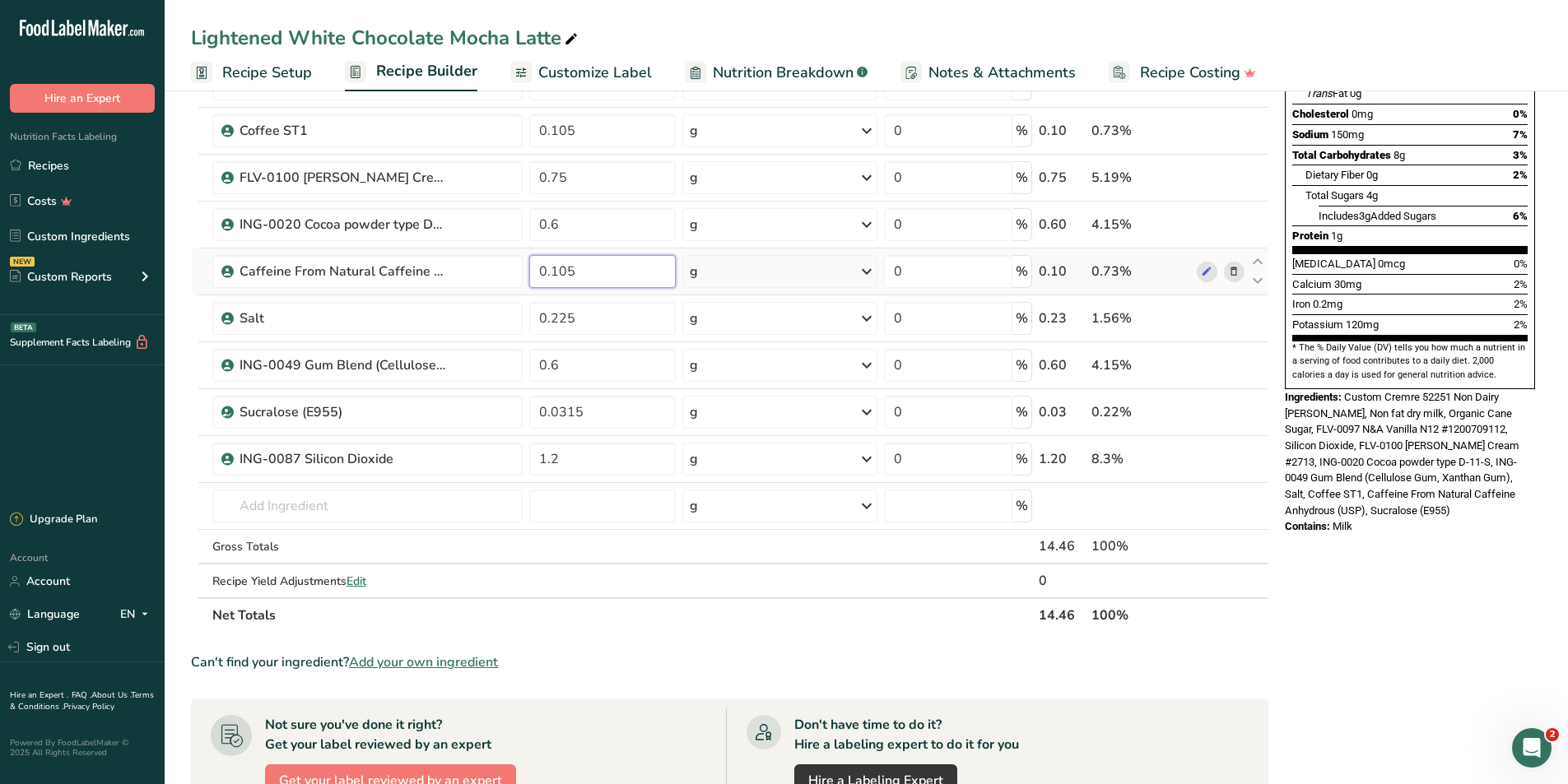
click at [595, 270] on div "Ingredient * Amount * Unit * Waste * .a-a{fill:#347362;}.b-a{fill:#fff;} Grams …" at bounding box center [730, 258] width 1077 height 747
type input "0.11"
click at [728, 79] on div "Lightened White Chocolate Mocha Latte Recipe Setup Recipe Builder Customize Lab…" at bounding box center [866, 517] width 1404 height 1448
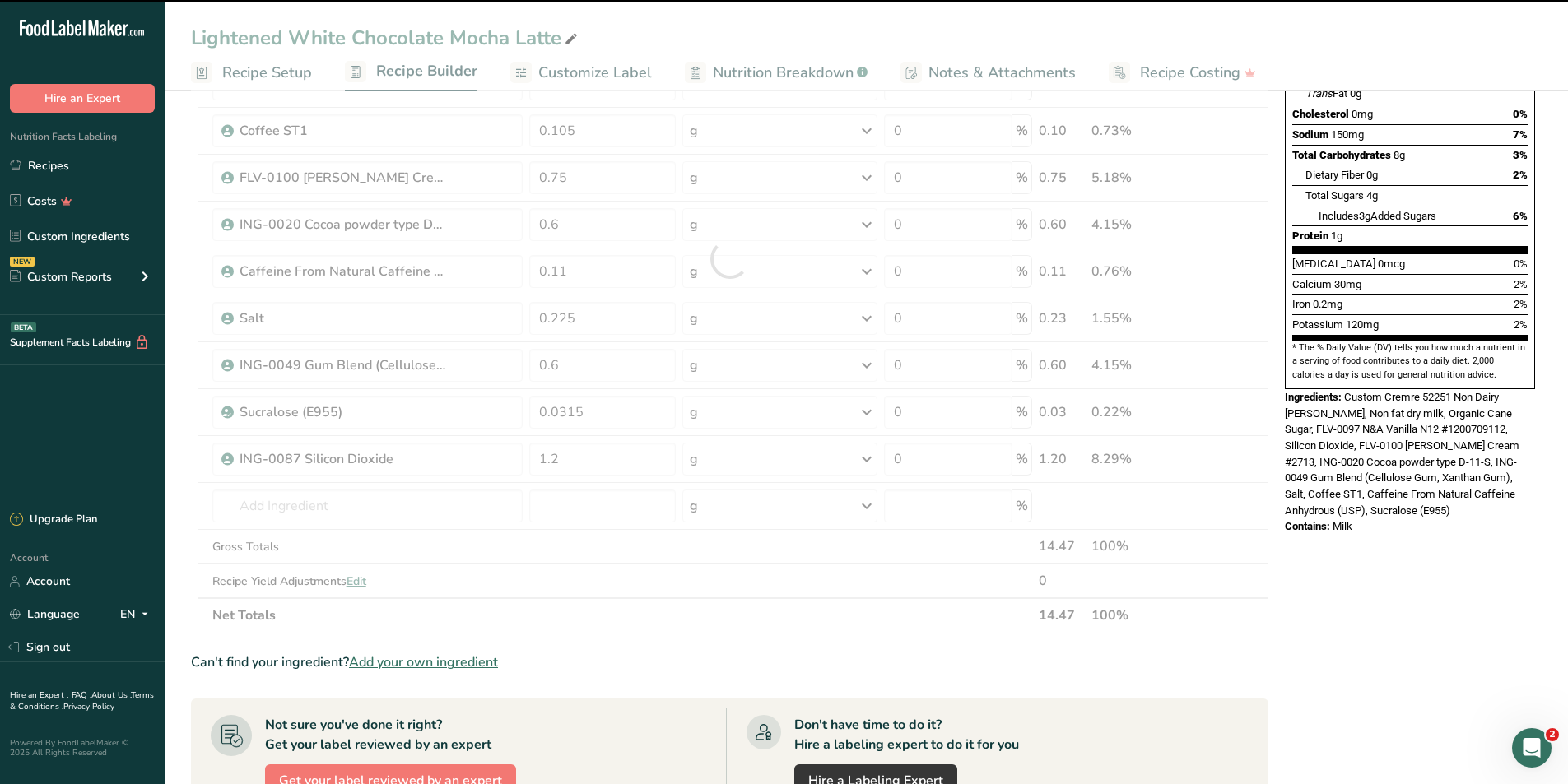
click at [729, 78] on span "Nutrition Breakdown" at bounding box center [783, 73] width 141 height 23
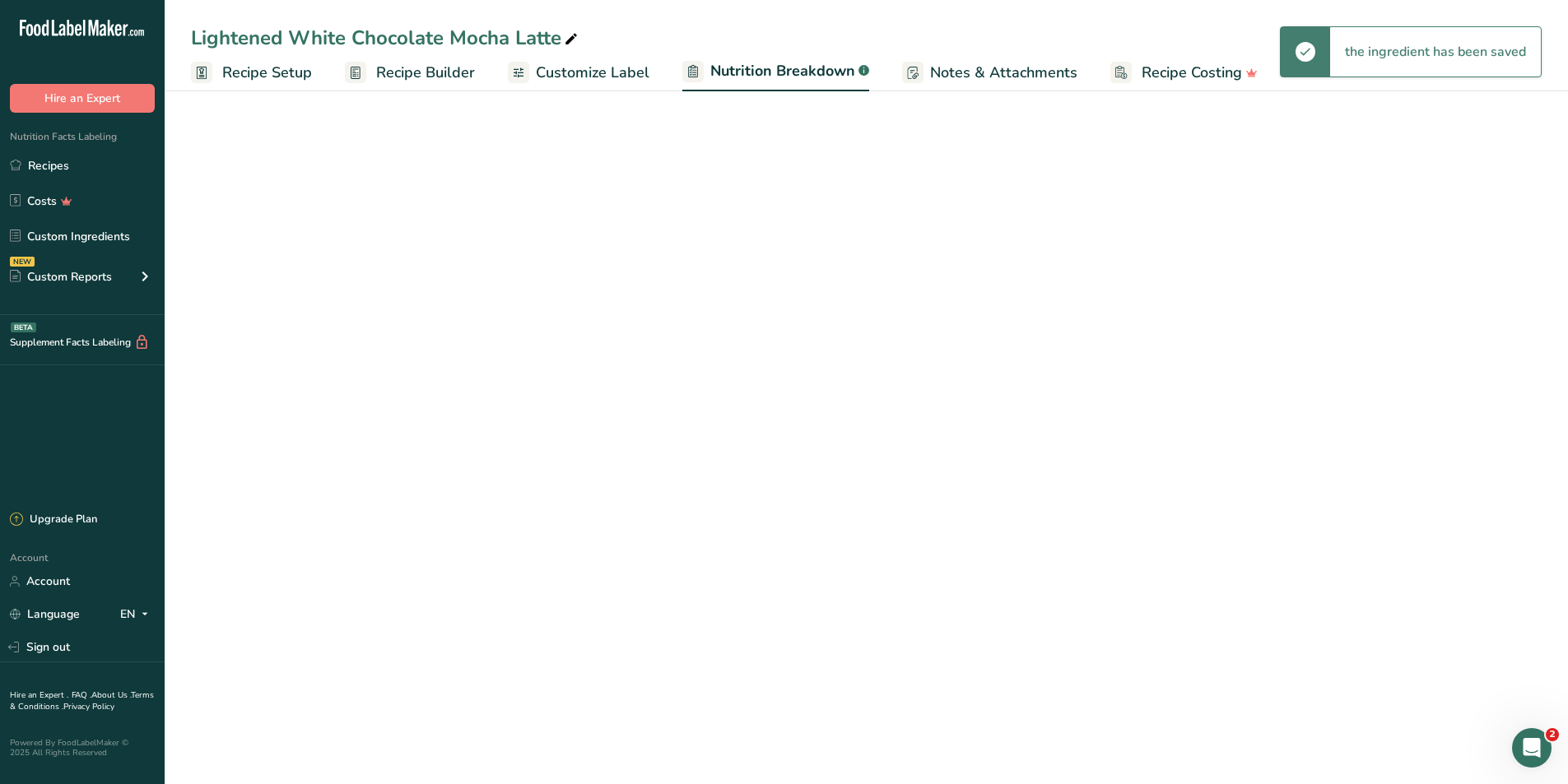
select select "Calories"
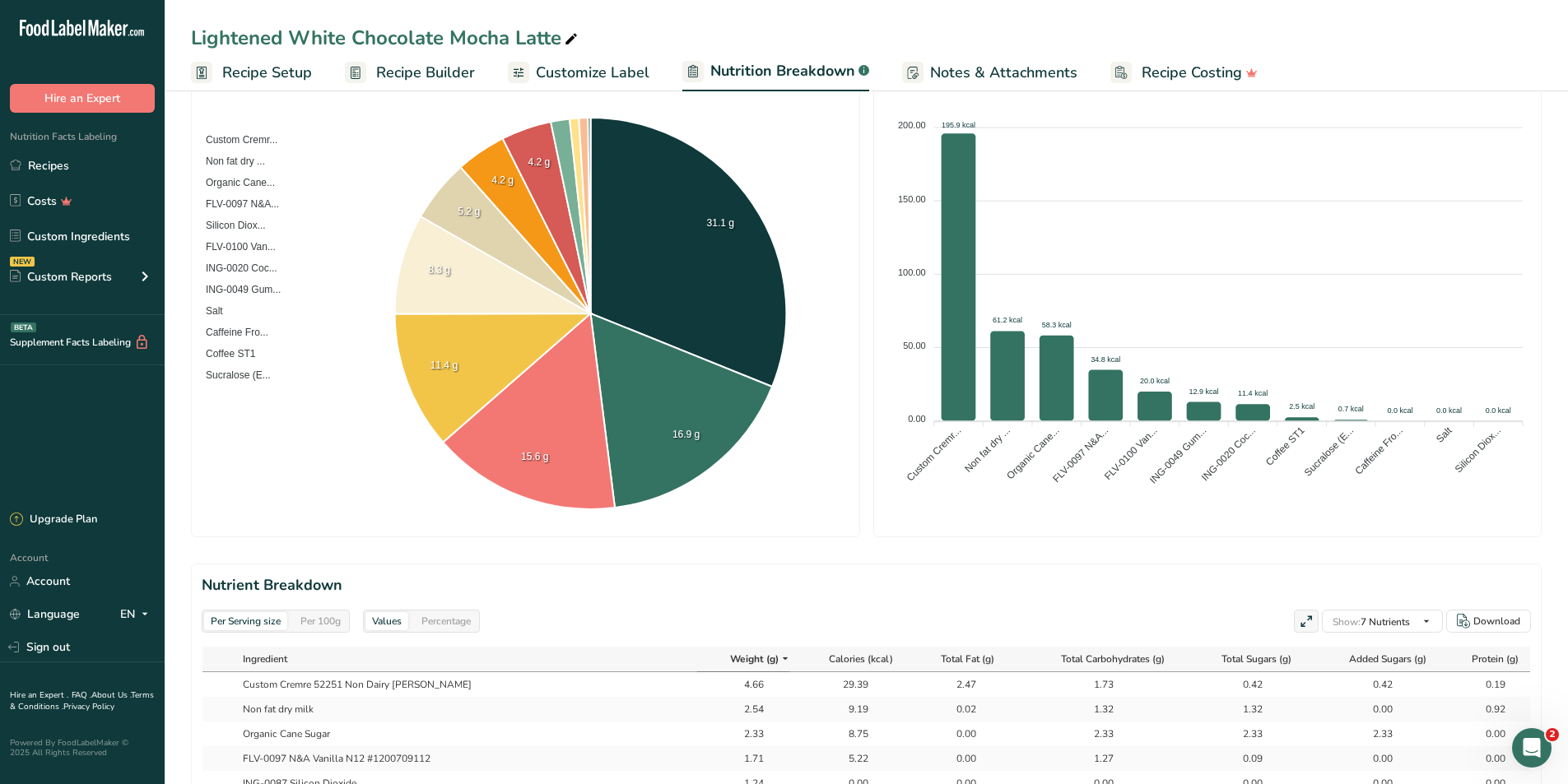
scroll to position [457, 0]
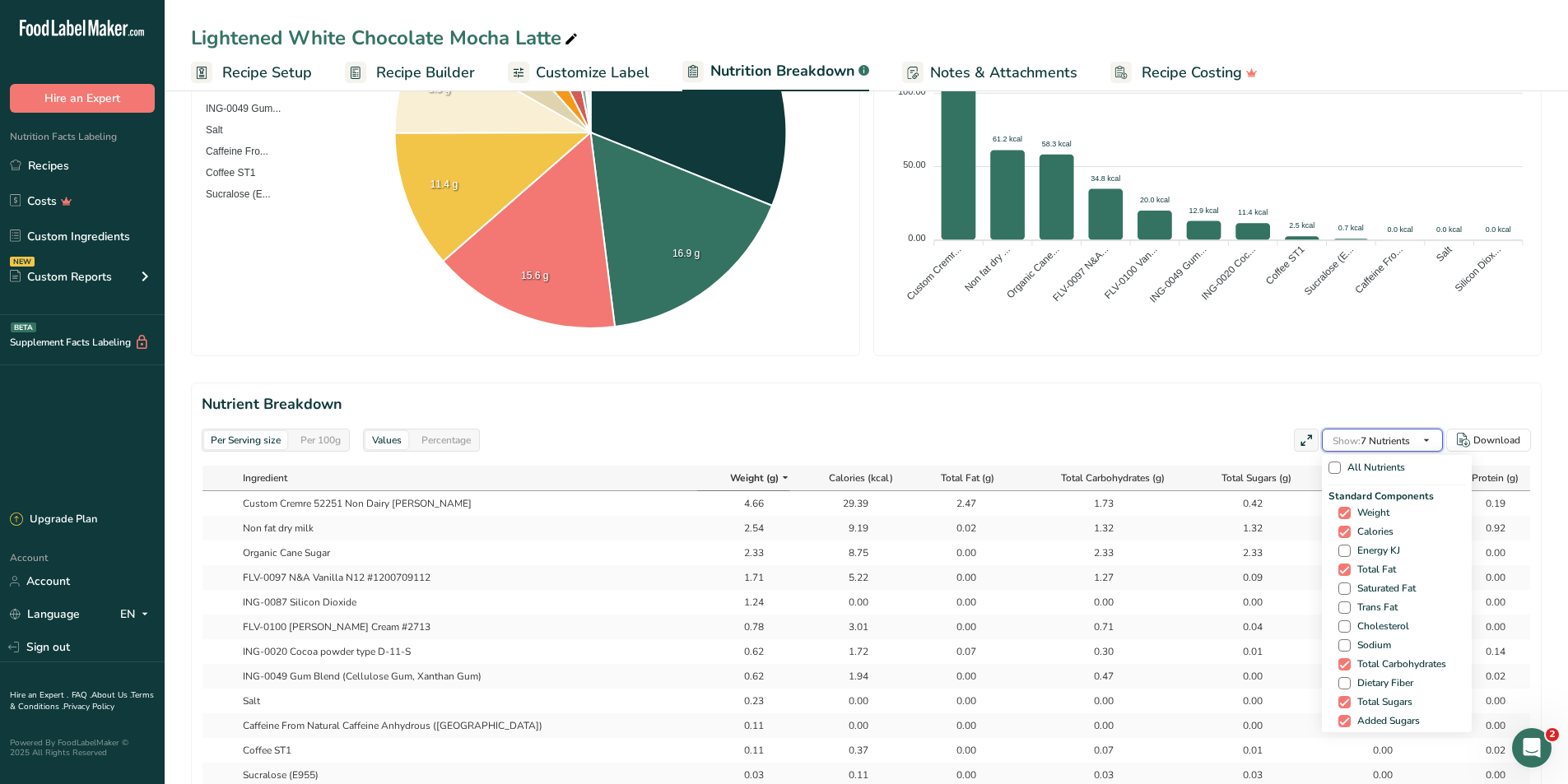
click at [1353, 436] on span "Show:" at bounding box center [1347, 441] width 28 height 13
click at [1353, 684] on span "Caffeine" at bounding box center [1371, 684] width 43 height 12
click at [1349, 684] on input "Caffeine" at bounding box center [1343, 684] width 10 height 10
checkbox input "true"
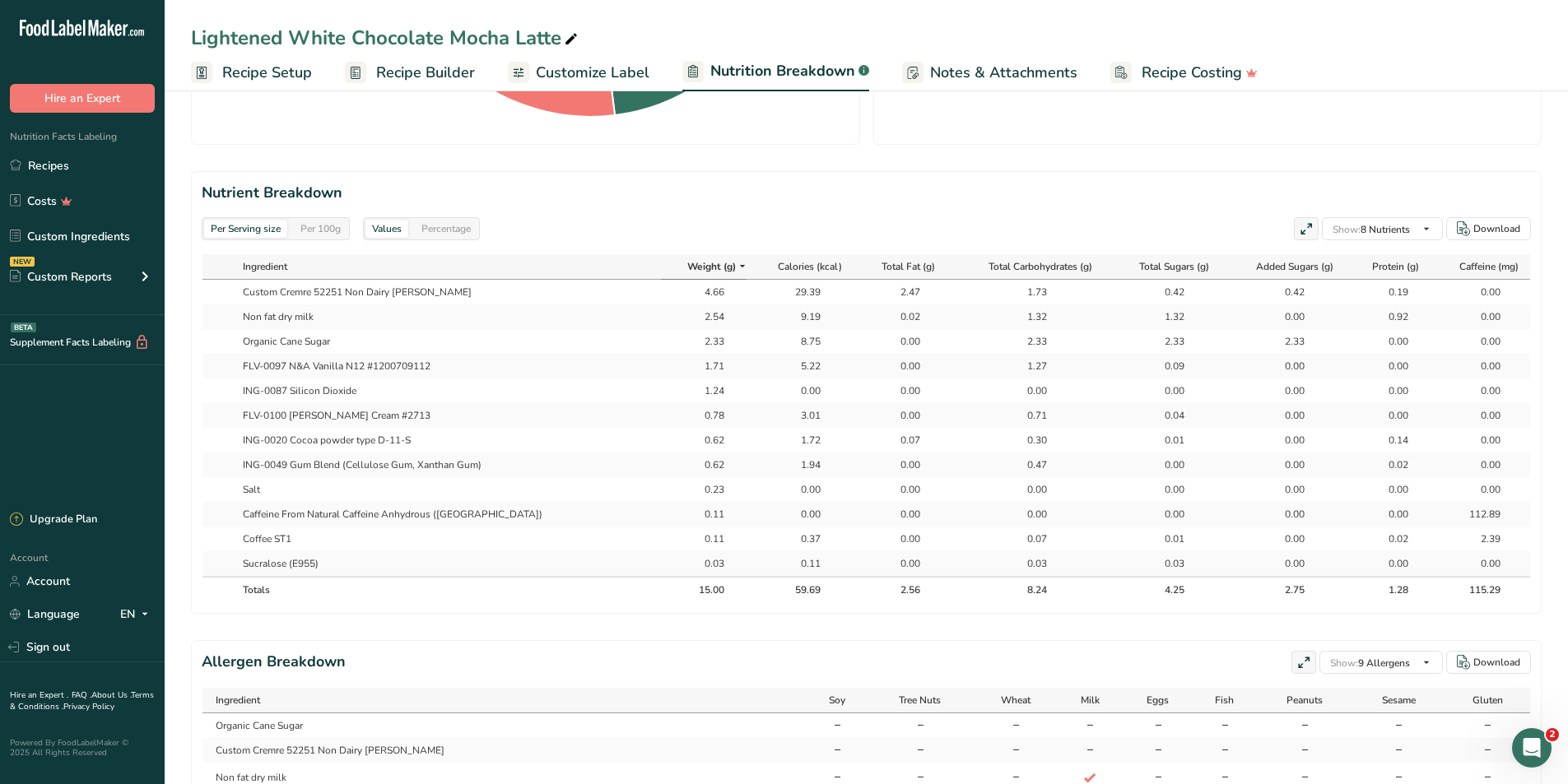
scroll to position [375, 0]
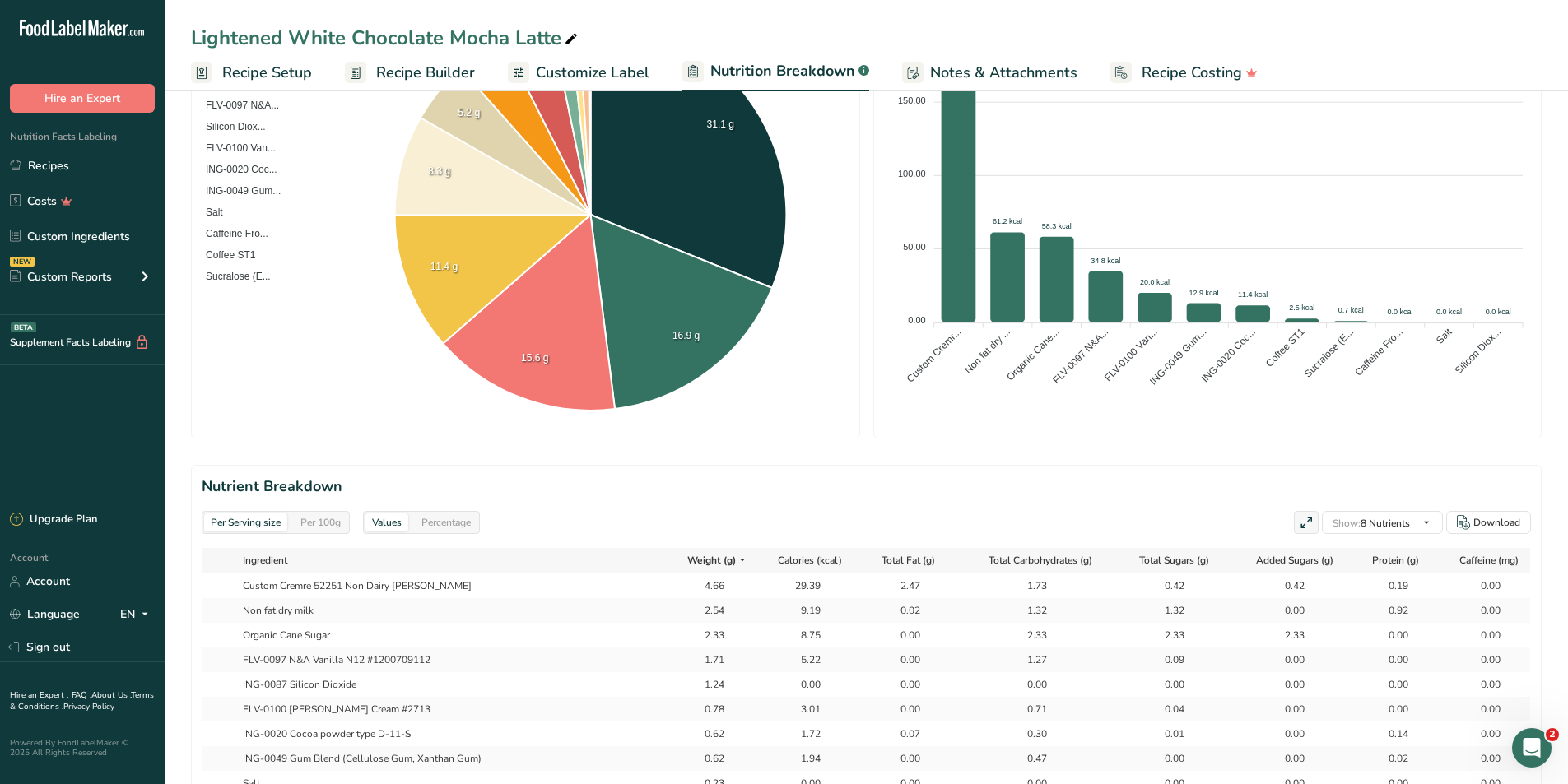
click at [417, 75] on span "Recipe Builder" at bounding box center [425, 73] width 98 height 23
